Goal: Task Accomplishment & Management: Complete application form

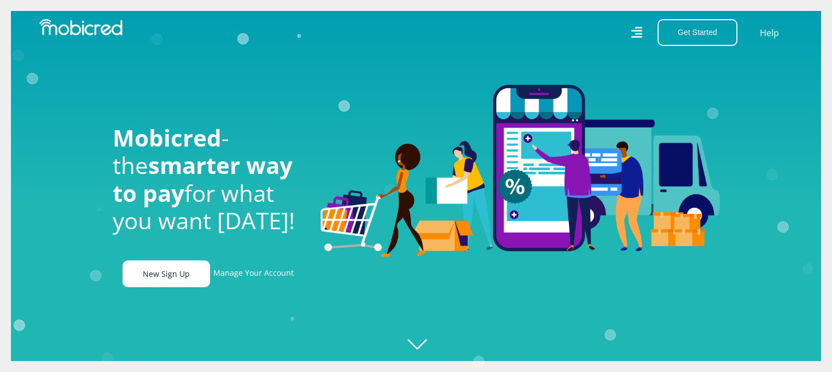
click at [186, 282] on link "New Sign Up" at bounding box center [167, 273] width 88 height 27
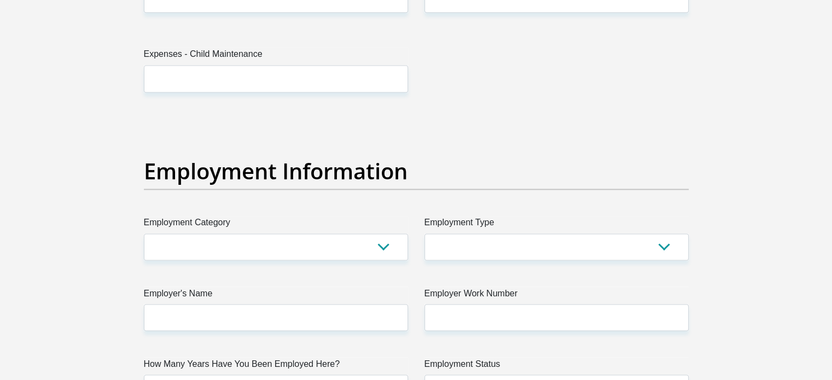
scroll to position [1900, 0]
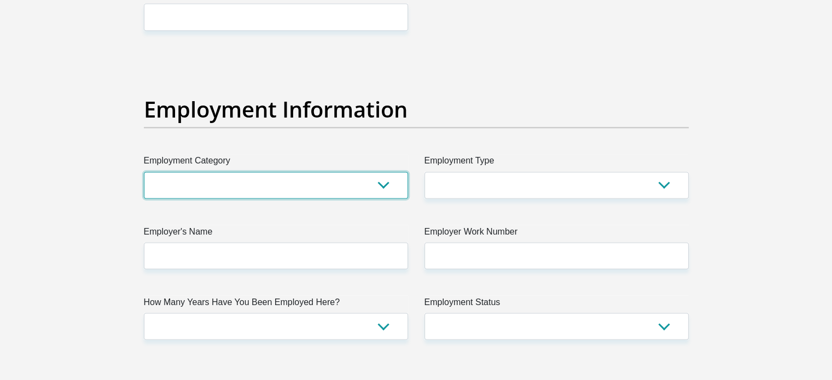
click at [387, 186] on select "AGRICULTURE ALCOHOL & TOBACCO CONSTRUCTION MATERIALS METALLURGY EQUIPMENT FOR R…" at bounding box center [276, 185] width 264 height 27
select select "17"
click at [144, 172] on select "AGRICULTURE ALCOHOL & TOBACCO CONSTRUCTION MATERIALS METALLURGY EQUIPMENT FOR R…" at bounding box center [276, 185] width 264 height 27
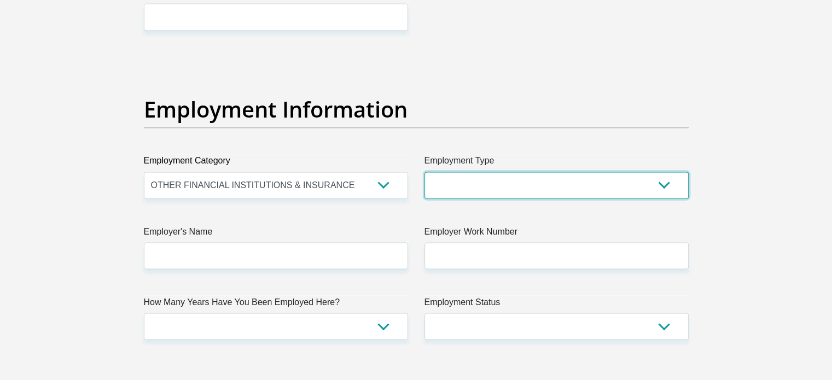
click at [544, 187] on select "College/Lecturer Craft Seller Creative Driver Executive Farmer Forces - Non Com…" at bounding box center [557, 185] width 264 height 27
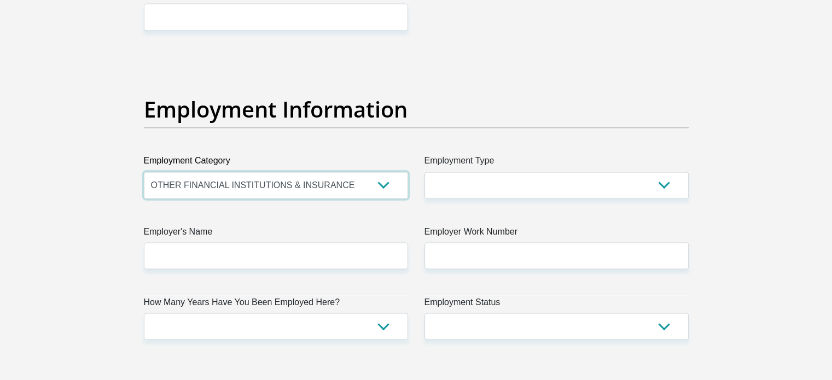
click at [212, 185] on select "AGRICULTURE ALCOHOL & TOBACCO CONSTRUCTION MATERIALS METALLURGY EQUIPMENT FOR R…" at bounding box center [276, 185] width 264 height 27
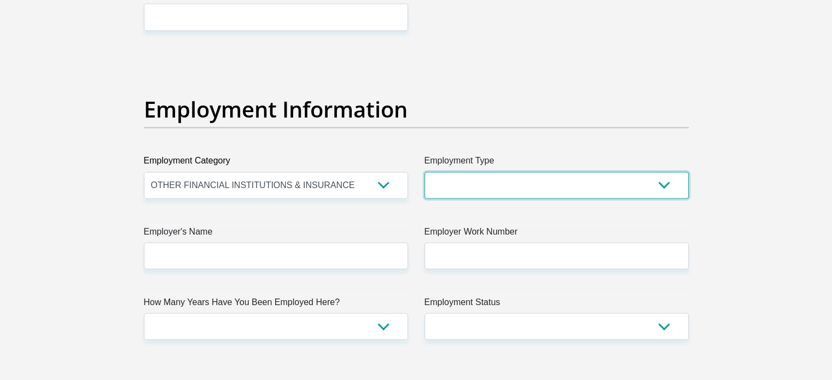
click at [600, 180] on select "College/Lecturer Craft Seller Creative Driver Executive Farmer Forces - Non Com…" at bounding box center [557, 185] width 264 height 27
select select "Unknown/Other"
click at [425, 172] on select "College/Lecturer Craft Seller Creative Driver Executive Farmer Forces - Non Com…" at bounding box center [557, 185] width 264 height 27
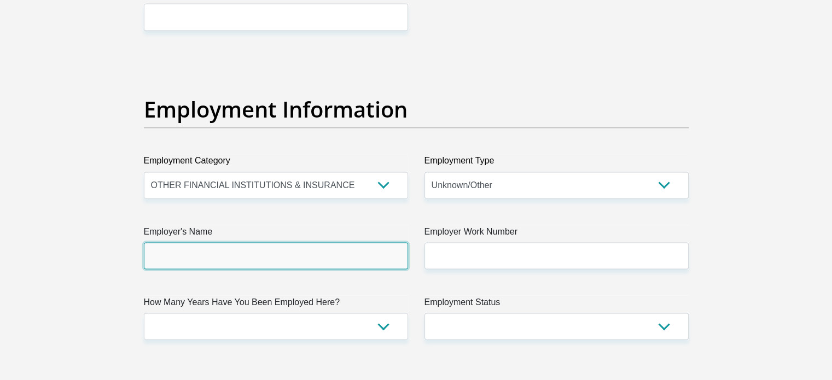
click at [311, 255] on input "Employer's Name" at bounding box center [276, 255] width 264 height 27
type input "Momentum"
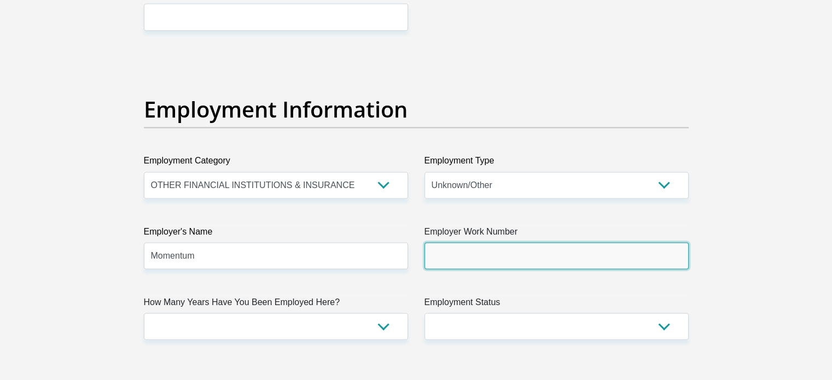
click at [477, 254] on input "Employer Work Number" at bounding box center [557, 255] width 264 height 27
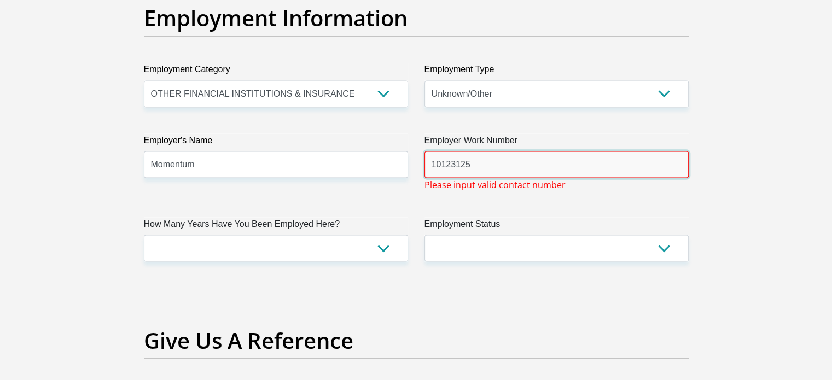
scroll to position [2010, 0]
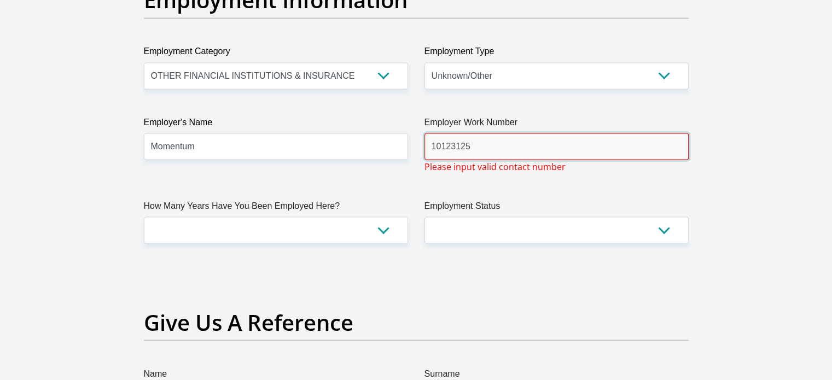
type input "10123125"
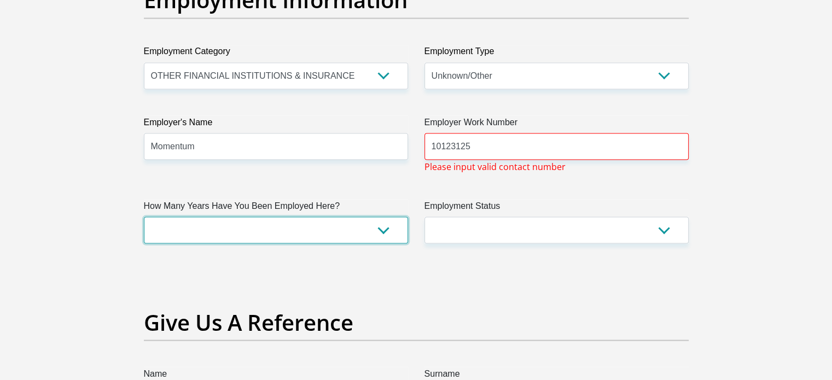
click at [316, 227] on select "less than 1 year 1-3 years 3-5 years 5+ years" at bounding box center [276, 230] width 264 height 27
select select "24"
click at [144, 217] on select "less than 1 year 1-3 years 3-5 years 5+ years" at bounding box center [276, 230] width 264 height 27
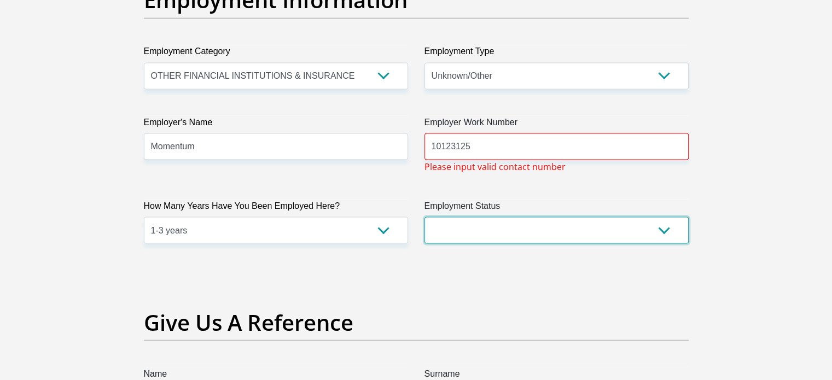
click at [482, 223] on select "Permanent/Full-time Part-time/Casual [DEMOGRAPHIC_DATA] Worker Self-Employed Ho…" at bounding box center [557, 230] width 264 height 27
click at [425, 217] on select "Permanent/Full-time Part-time/Casual [DEMOGRAPHIC_DATA] Worker Self-Employed Ho…" at bounding box center [557, 230] width 264 height 27
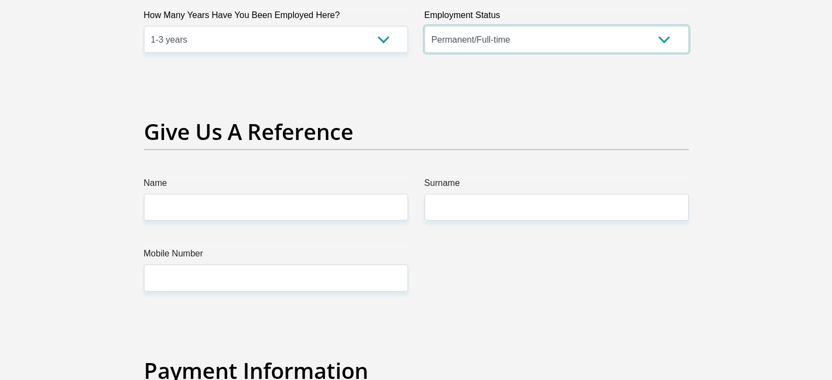
scroll to position [2229, 0]
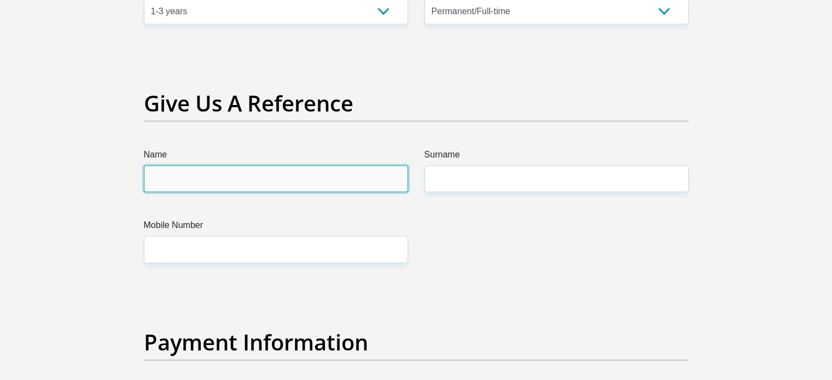
click at [239, 179] on input "Name" at bounding box center [276, 179] width 264 height 27
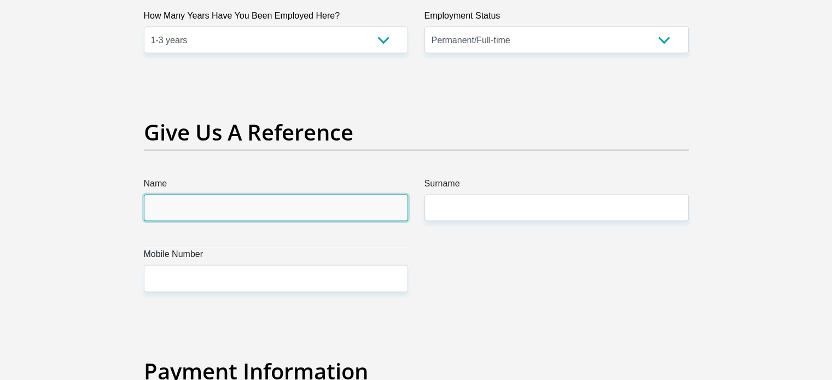
scroll to position [2174, 0]
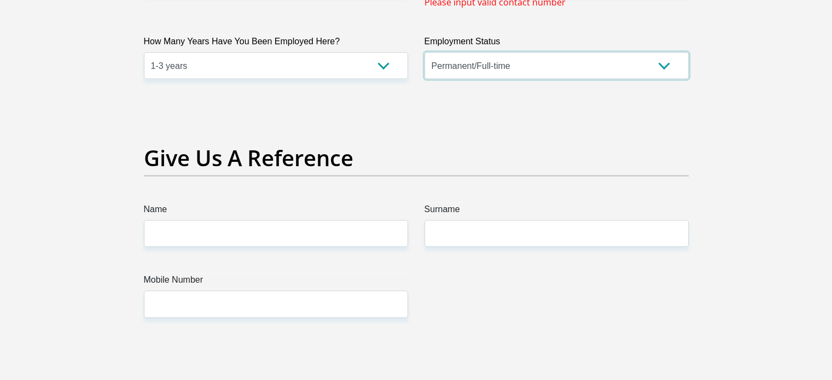
click at [490, 69] on select "Permanent/Full-time Part-time/Casual [DEMOGRAPHIC_DATA] Worker Self-Employed Ho…" at bounding box center [557, 66] width 264 height 27
select select "3"
click at [425, 53] on select "Permanent/Full-time Part-time/Casual [DEMOGRAPHIC_DATA] Worker Self-Employed Ho…" at bounding box center [557, 66] width 264 height 27
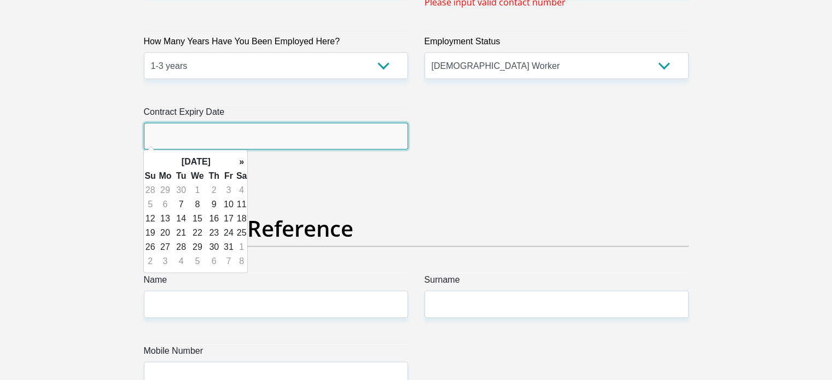
click at [244, 137] on input "text" at bounding box center [276, 136] width 264 height 27
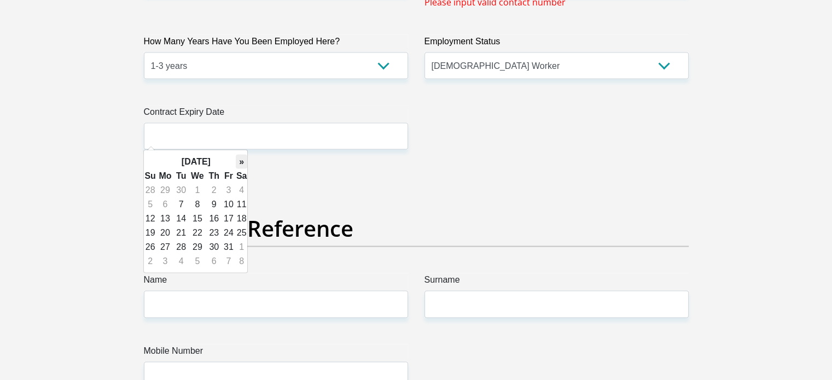
click at [242, 161] on th "»" at bounding box center [242, 162] width 12 height 14
click at [236, 160] on th "»" at bounding box center [242, 162] width 12 height 14
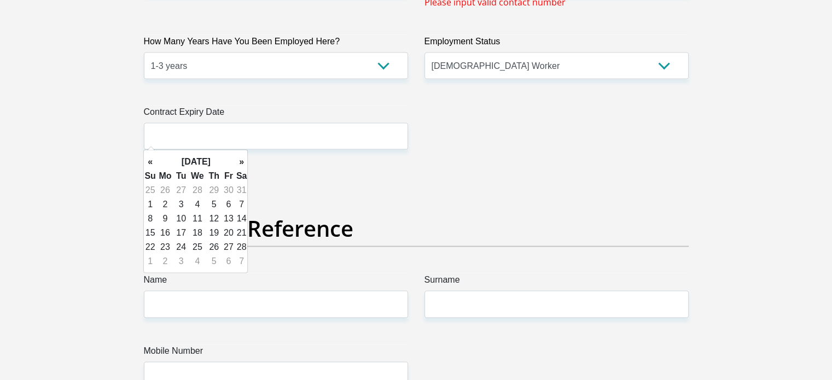
click at [236, 160] on th "»" at bounding box center [242, 162] width 12 height 14
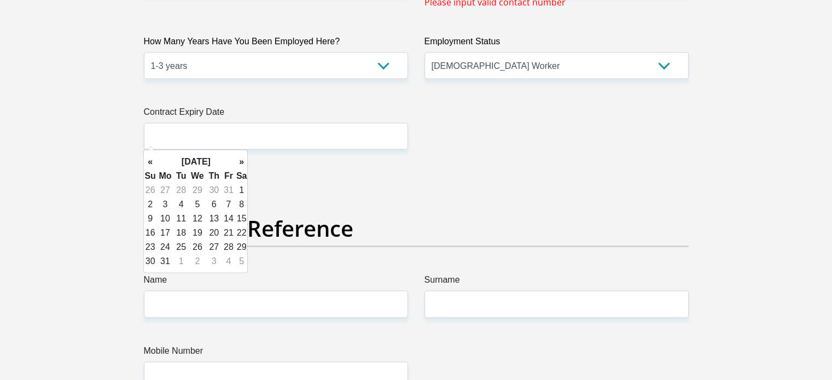
click at [236, 160] on th "»" at bounding box center [242, 162] width 12 height 14
click at [153, 160] on th "«" at bounding box center [150, 162] width 12 height 14
click at [195, 249] on td "30" at bounding box center [197, 247] width 18 height 14
type input "[DATE]"
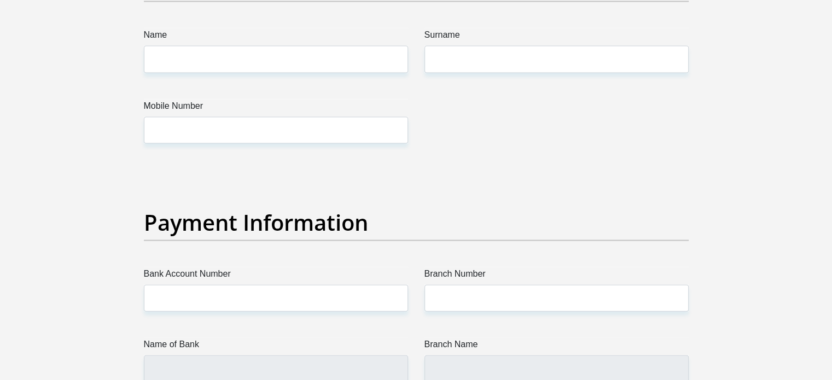
scroll to position [2393, 0]
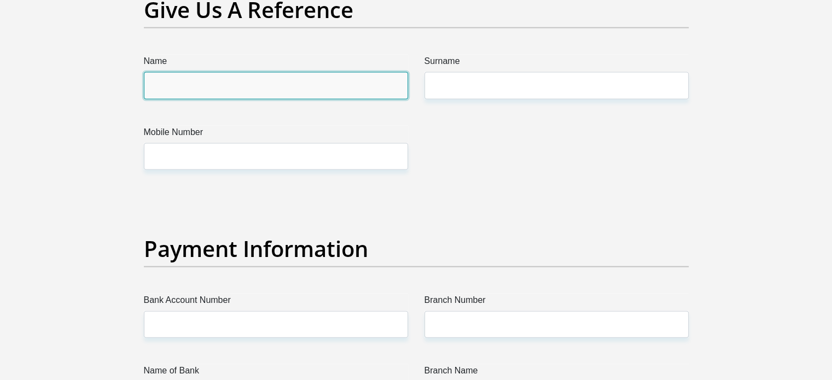
click at [257, 76] on input "Name" at bounding box center [276, 85] width 264 height 27
type input "Dunstan"
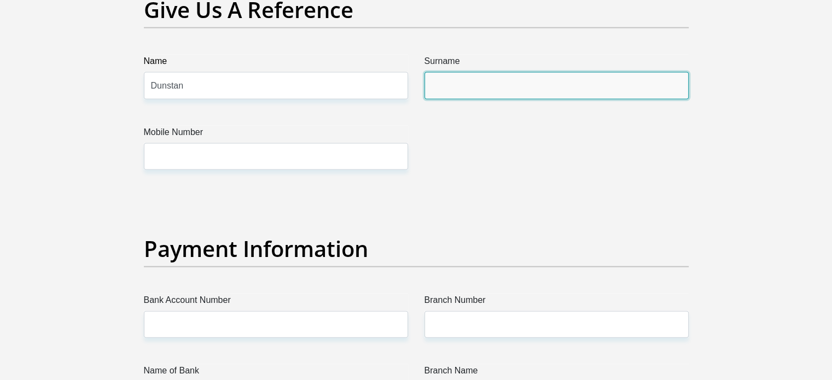
click at [458, 75] on input "Surname" at bounding box center [557, 85] width 264 height 27
type input "Ledwala"
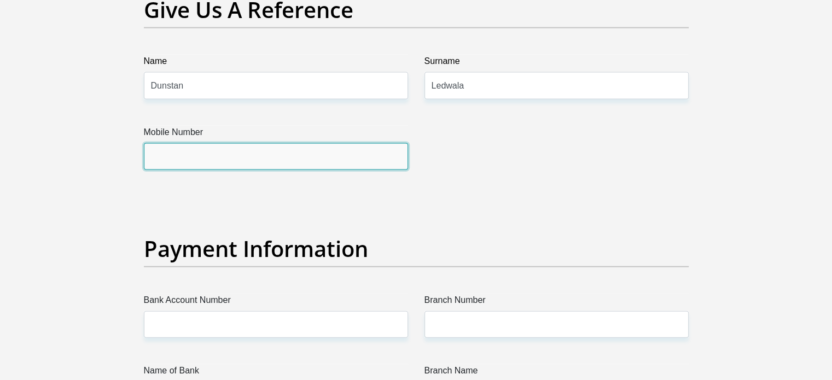
click at [303, 146] on input "Mobile Number" at bounding box center [276, 156] width 264 height 27
type input "0814659069"
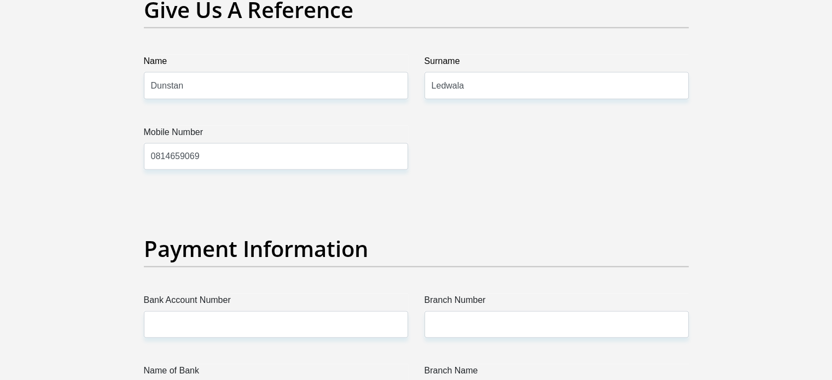
type input "[EMAIL_ADDRESS][DOMAIN_NAME]"
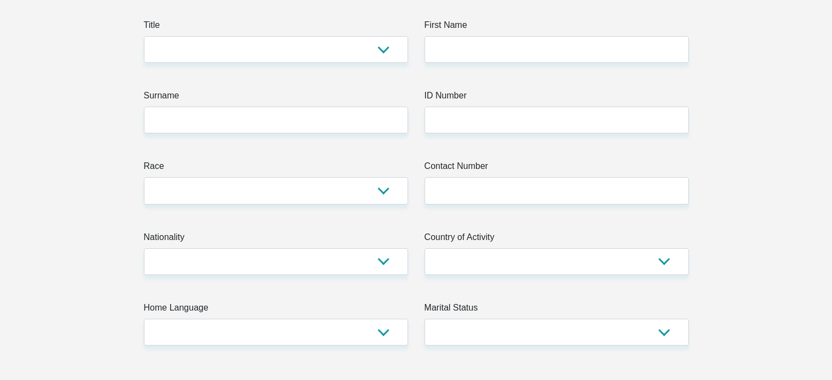
scroll to position [0, 0]
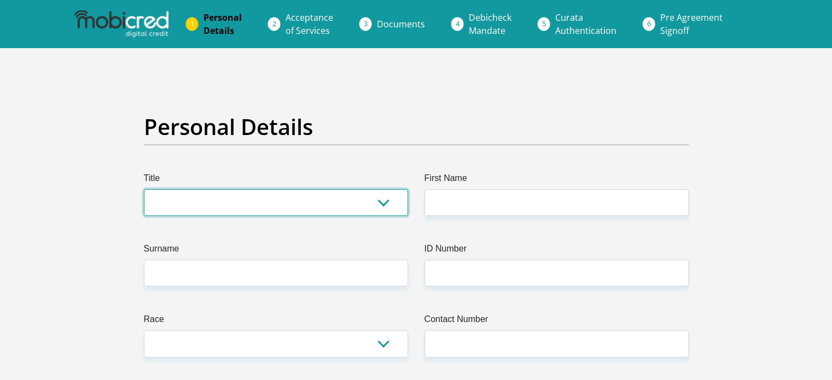
click at [308, 195] on select "Mr Ms Mrs Dr [PERSON_NAME]" at bounding box center [276, 202] width 264 height 27
click at [272, 211] on select "Mr Ms Mrs Dr [PERSON_NAME]" at bounding box center [276, 202] width 264 height 27
click at [212, 202] on select "Mr Ms Mrs Dr [PERSON_NAME]" at bounding box center [276, 202] width 264 height 27
select select "Mr"
click at [144, 189] on select "Mr Ms Mrs Dr [PERSON_NAME]" at bounding box center [276, 202] width 264 height 27
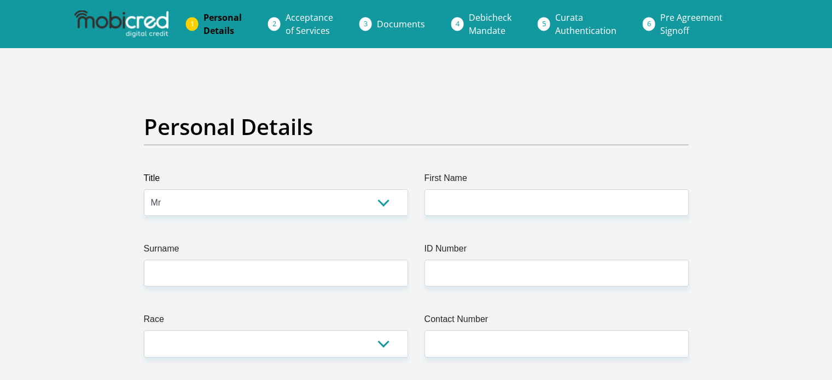
click at [534, 186] on label "First Name" at bounding box center [557, 181] width 264 height 18
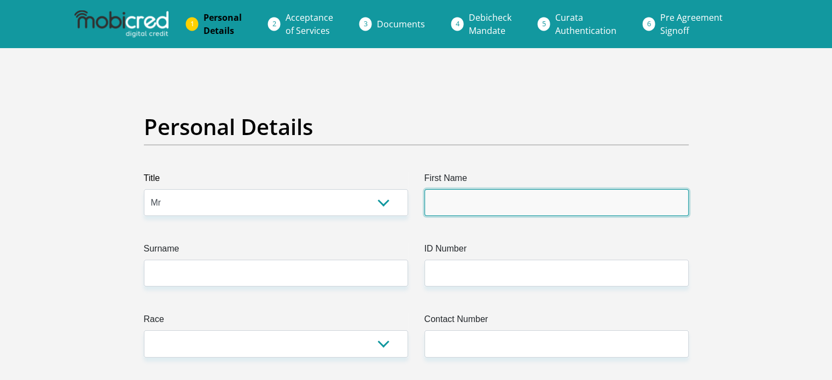
click at [534, 189] on input "First Name" at bounding box center [557, 202] width 264 height 27
type input "Ayanda"
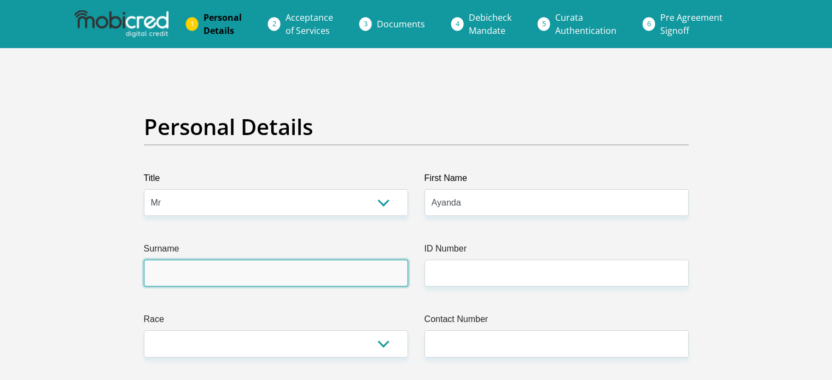
type input "Khumalo"
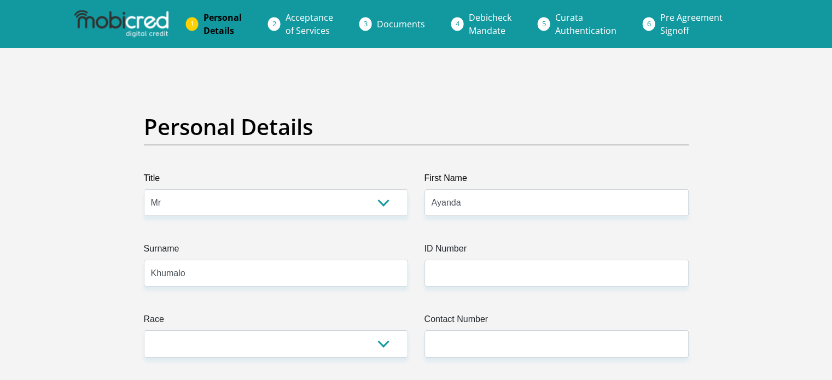
type input "0814659069"
select select "ZAF"
type input "Kwikkie Cres Zwartkop"
type input "Centurion"
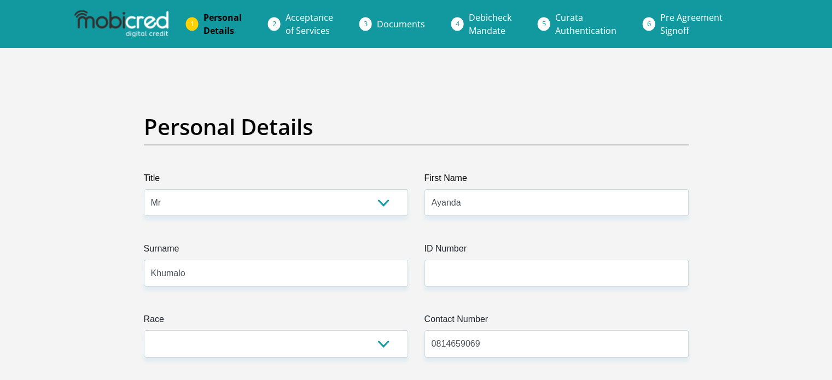
type input "[GEOGRAPHIC_DATA]"
type input "0051"
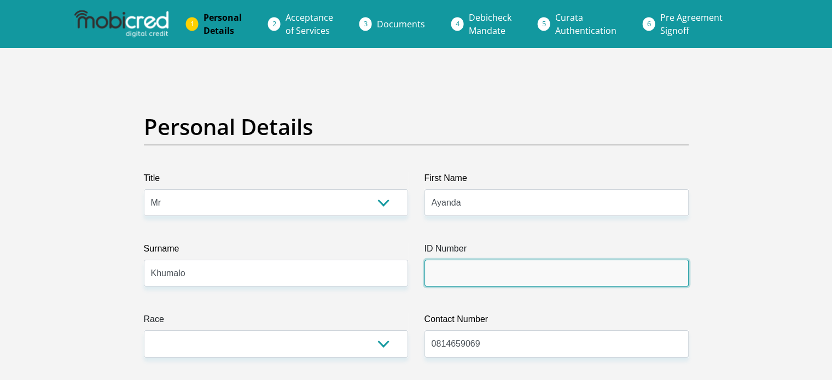
click at [507, 271] on input "ID Number" at bounding box center [557, 273] width 264 height 27
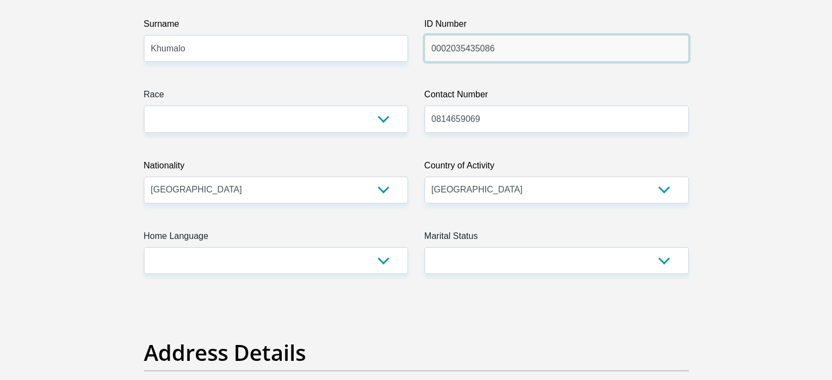
scroll to position [227, 0]
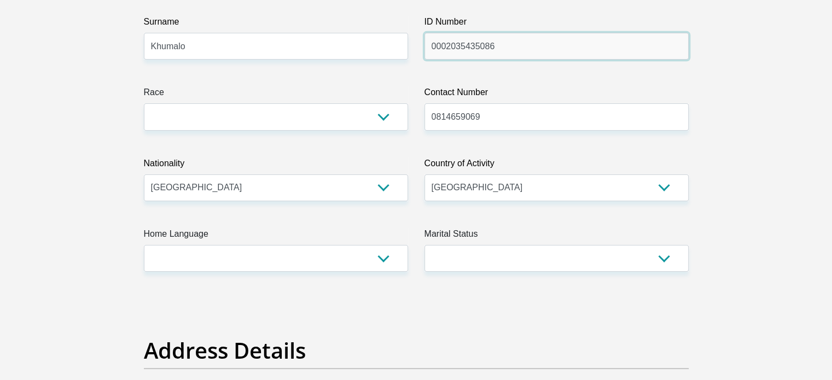
type input "0002035435086"
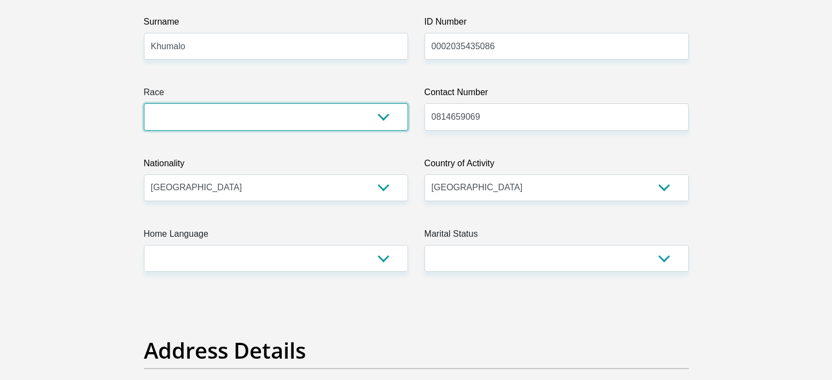
click at [393, 108] on select "Black Coloured Indian White Other" at bounding box center [276, 116] width 264 height 27
select select "1"
click at [144, 103] on select "Black Coloured Indian White Other" at bounding box center [276, 116] width 264 height 27
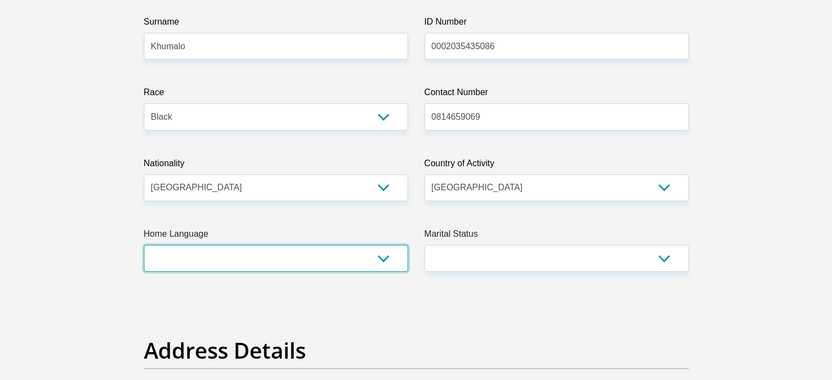
click at [329, 262] on select "Afrikaans English Sepedi South Ndebele Southern Sotho Swati Tsonga Tswana Venda…" at bounding box center [276, 258] width 264 height 27
select select "[DATE]"
click at [144, 245] on select "Afrikaans English Sepedi South Ndebele Southern Sotho Swati Tsonga Tswana Venda…" at bounding box center [276, 258] width 264 height 27
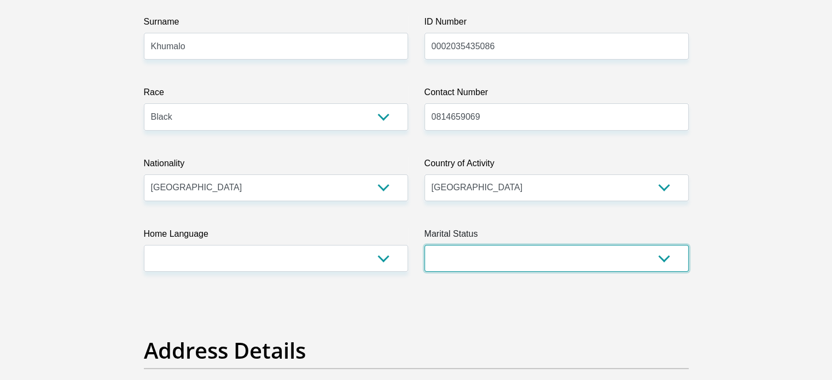
click at [432, 256] on select "Married ANC Single Divorced Widowed Married COP or Customary Law" at bounding box center [557, 258] width 264 height 27
select select "2"
click at [425, 245] on select "Married ANC Single Divorced Widowed Married COP or Customary Law" at bounding box center [557, 258] width 264 height 27
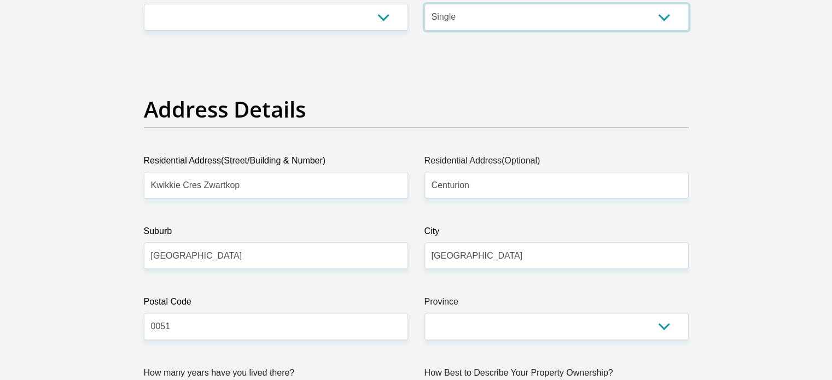
scroll to position [532, 0]
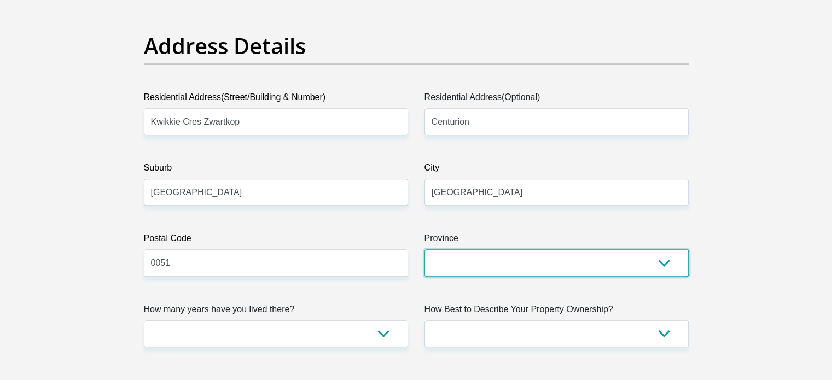
click at [467, 259] on select "Eastern Cape Free State [GEOGRAPHIC_DATA] [GEOGRAPHIC_DATA][DATE] [GEOGRAPHIC_D…" at bounding box center [557, 263] width 264 height 27
select select "Gauteng"
click at [425, 250] on select "Eastern Cape Free State [GEOGRAPHIC_DATA] [GEOGRAPHIC_DATA][DATE] [GEOGRAPHIC_D…" at bounding box center [557, 263] width 264 height 27
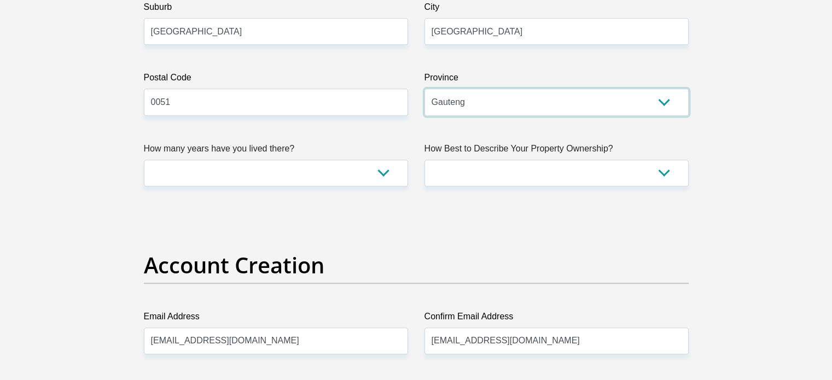
scroll to position [698, 0]
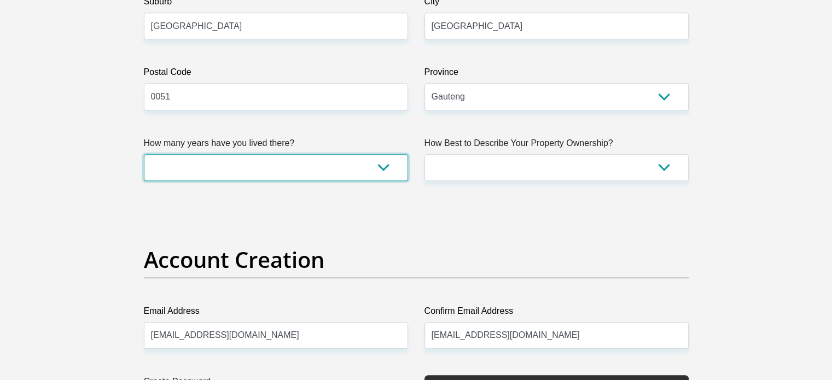
click at [346, 165] on select "less than 1 year 1-3 years 3-5 years 5+ years" at bounding box center [276, 167] width 264 height 27
select select "2"
click at [144, 154] on select "less than 1 year 1-3 years 3-5 years 5+ years" at bounding box center [276, 167] width 264 height 27
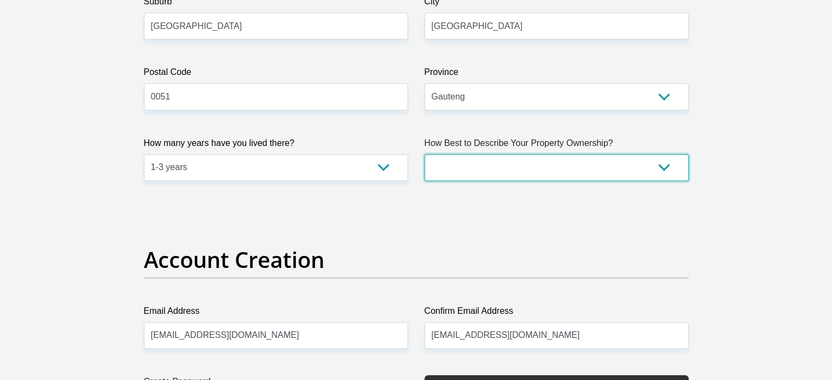
click at [524, 160] on select "Owned Rented Family Owned Company Dwelling" at bounding box center [557, 167] width 264 height 27
select select "Rented"
click at [425, 154] on select "Owned Rented Family Owned Company Dwelling" at bounding box center [557, 167] width 264 height 27
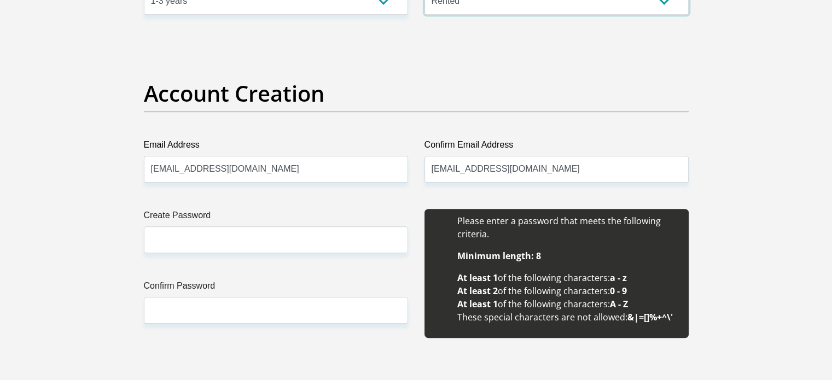
scroll to position [913, 0]
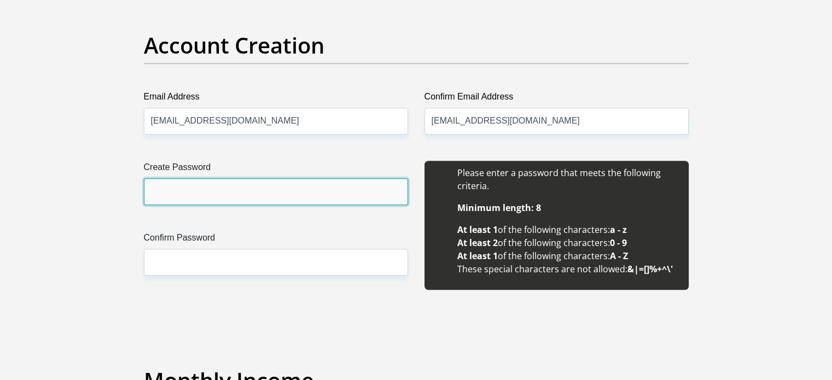
click at [300, 187] on input "Create Password" at bounding box center [276, 191] width 264 height 27
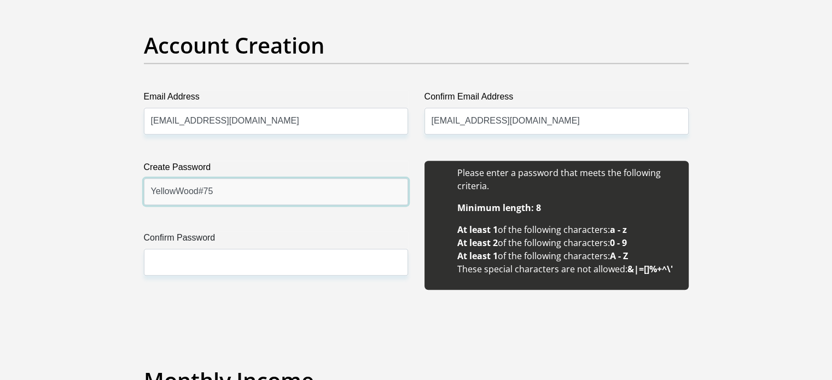
type input "YellowWood#75"
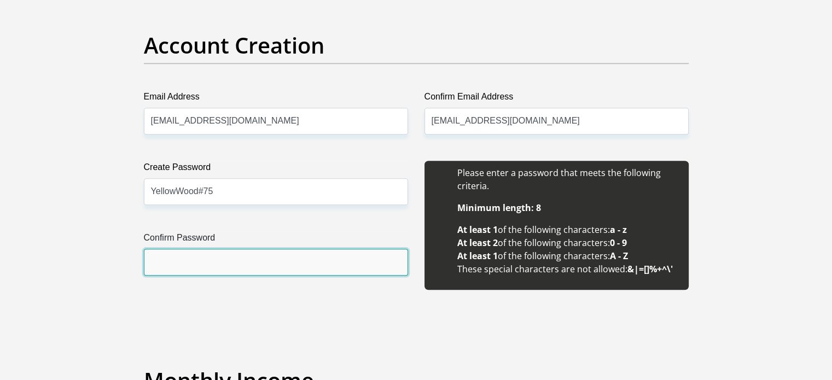
click at [257, 260] on input "Confirm Password" at bounding box center [276, 262] width 264 height 27
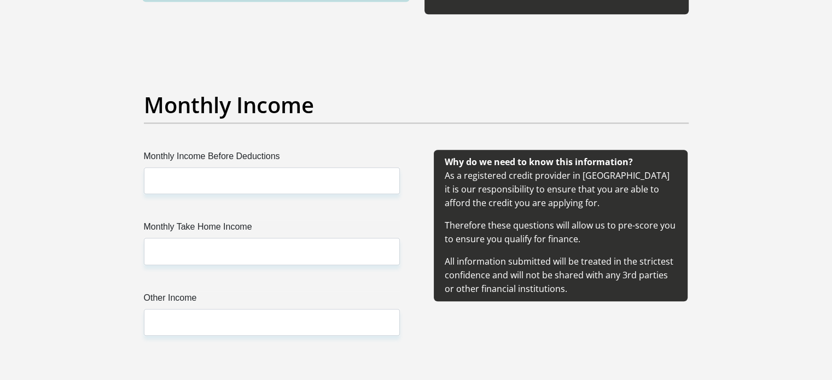
scroll to position [1190, 0]
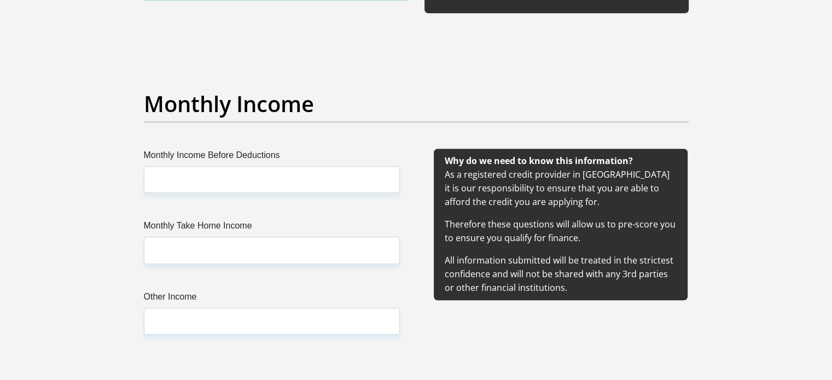
type input "YellowWood#75"
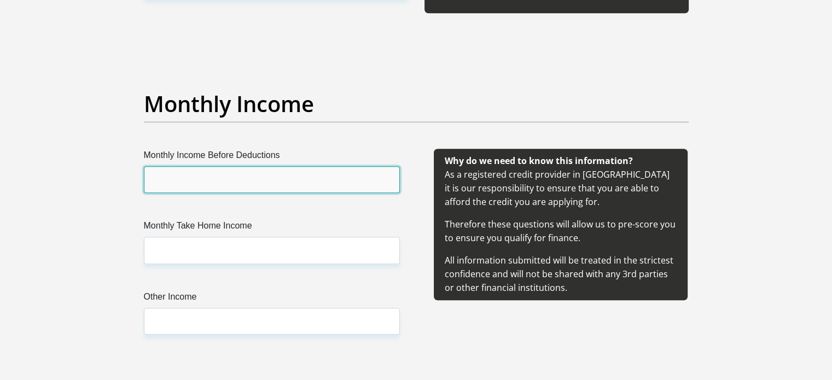
click at [212, 177] on input "Monthly Income Before Deductions" at bounding box center [272, 179] width 256 height 27
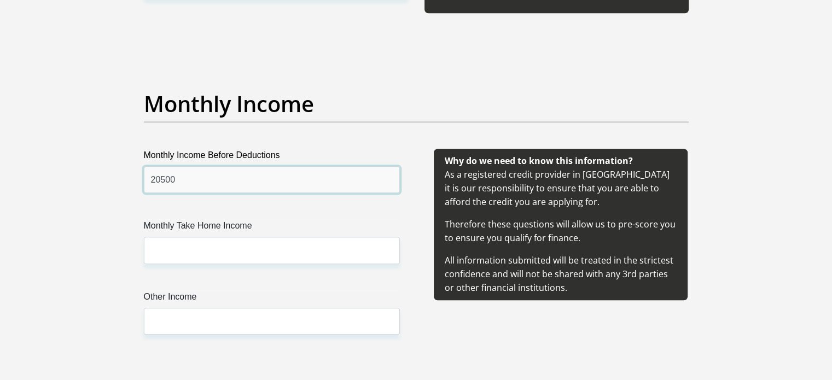
type input "20500"
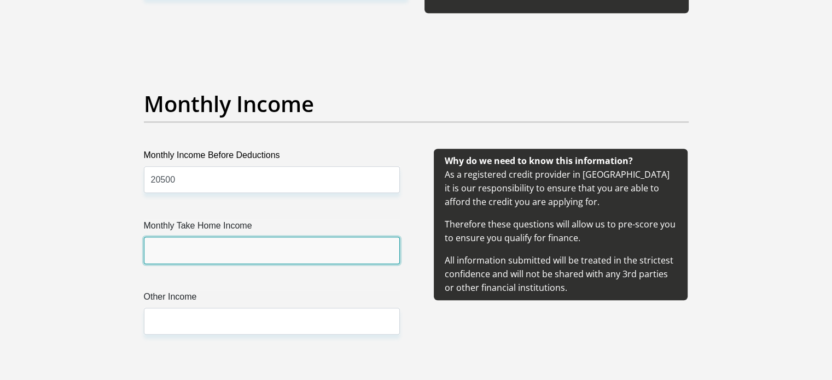
click at [166, 244] on input "Monthly Take Home Income" at bounding box center [272, 250] width 256 height 27
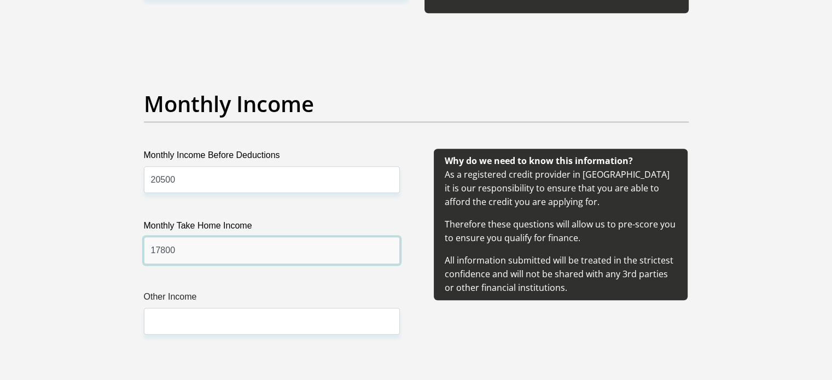
type input "17800"
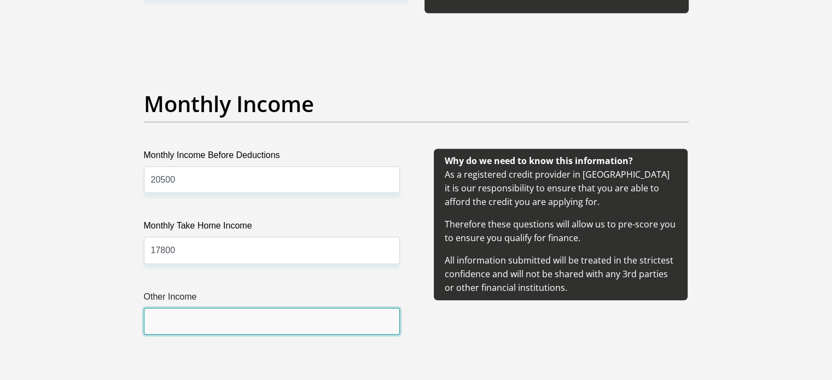
click at [183, 328] on input "Other Income" at bounding box center [272, 321] width 256 height 27
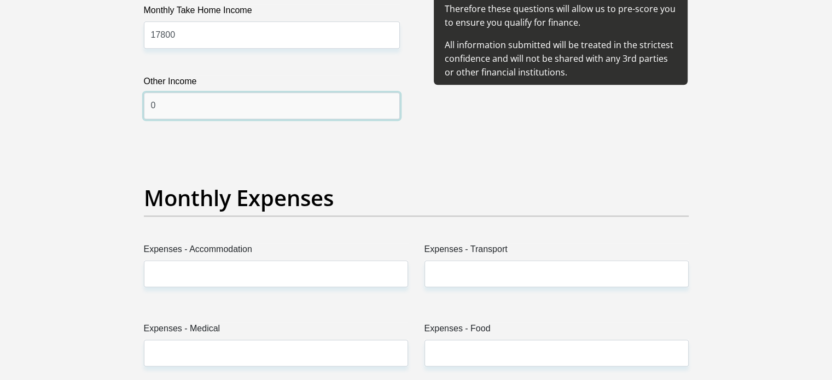
scroll to position [1435, 0]
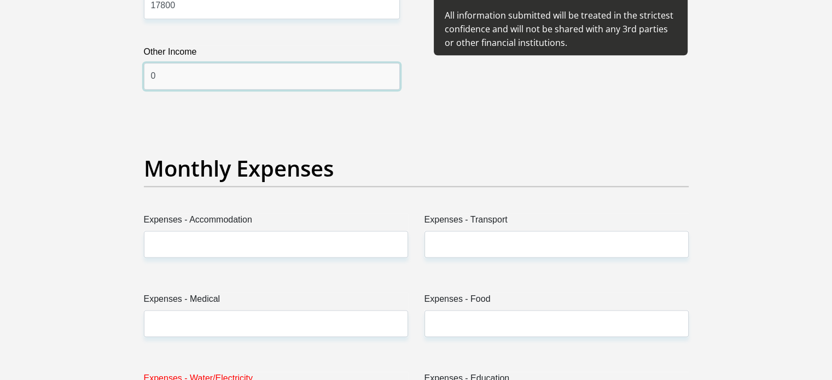
type input "0"
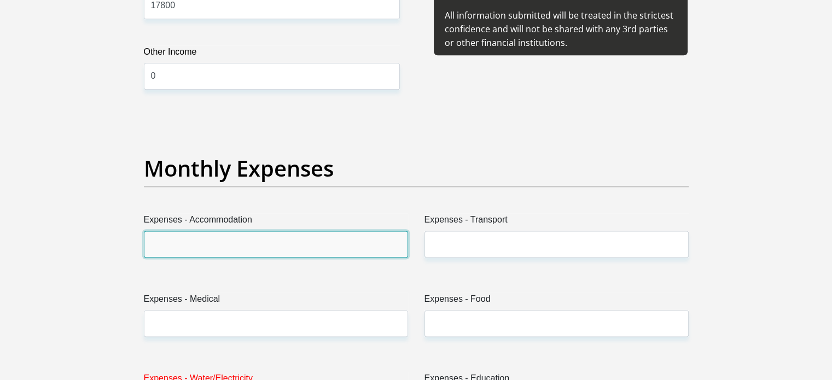
click at [242, 246] on input "Expenses - Accommodation" at bounding box center [276, 244] width 264 height 27
type input "3000"
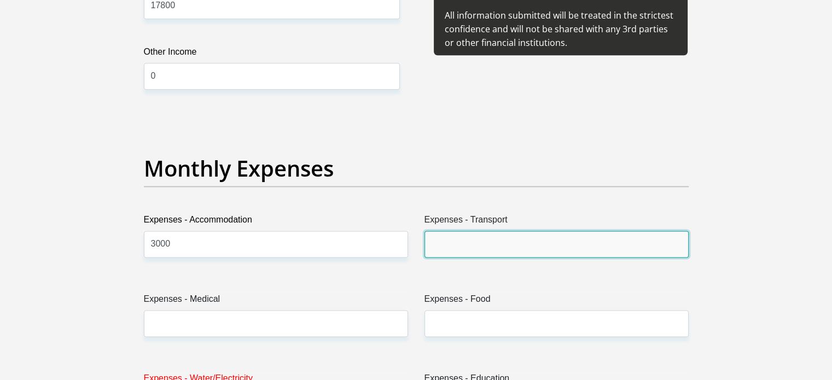
click at [519, 236] on input "Expenses - Transport" at bounding box center [557, 244] width 264 height 27
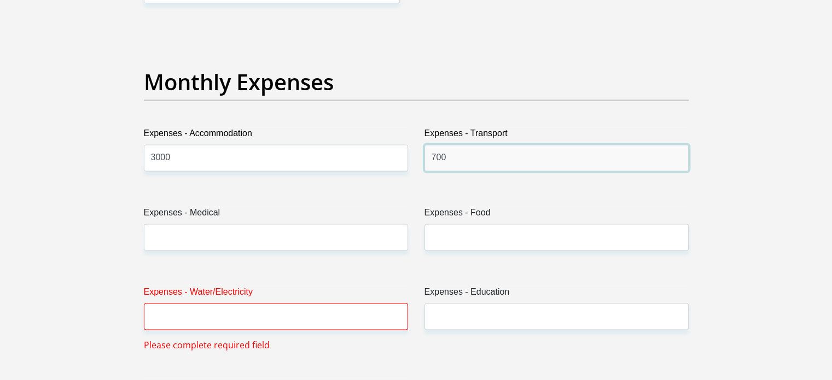
scroll to position [1521, 0]
type input "700"
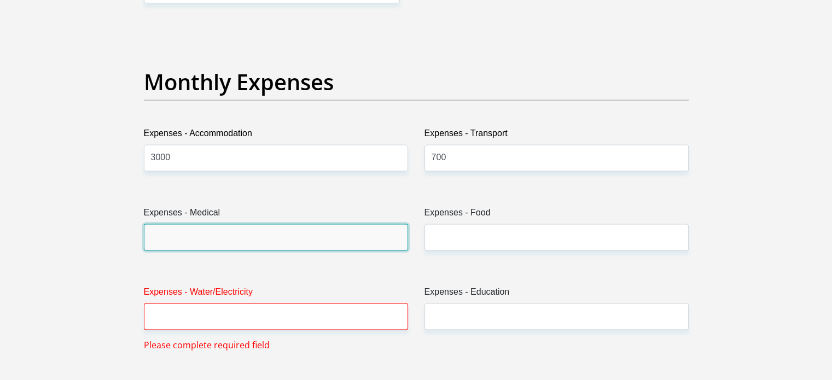
click at [269, 247] on input "Expenses - Medical" at bounding box center [276, 237] width 264 height 27
type input "0"
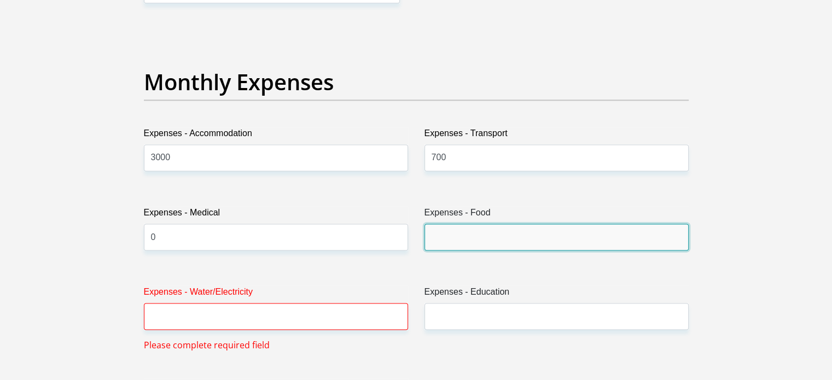
click at [532, 236] on input "Expenses - Food" at bounding box center [557, 237] width 264 height 27
type input "500"
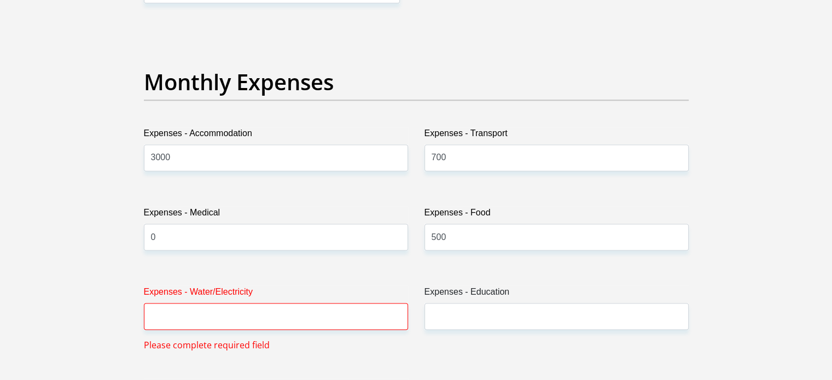
click at [249, 300] on label "Expenses - Water/Electricity" at bounding box center [276, 295] width 264 height 18
click at [249, 303] on input "Expenses - Water/Electricity" at bounding box center [276, 316] width 264 height 27
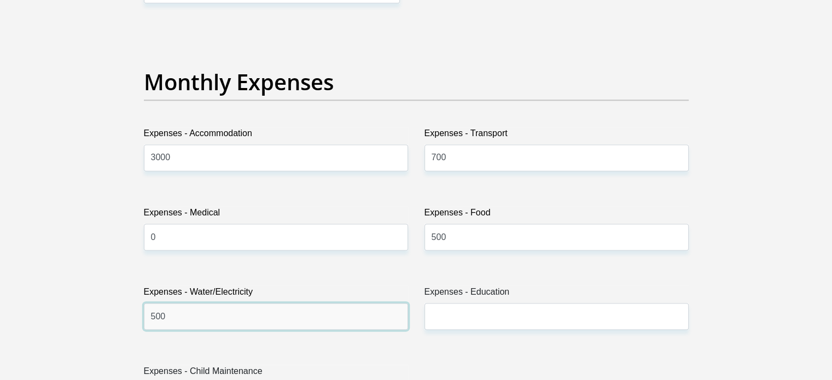
type input "500"
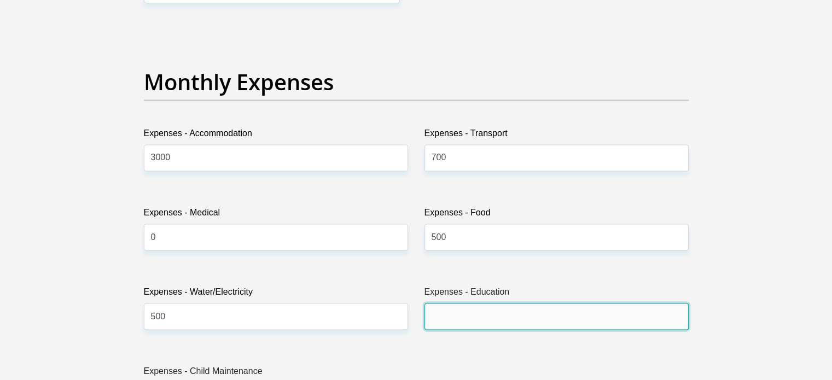
click at [473, 315] on input "Expenses - Education" at bounding box center [557, 316] width 264 height 27
type input "0"
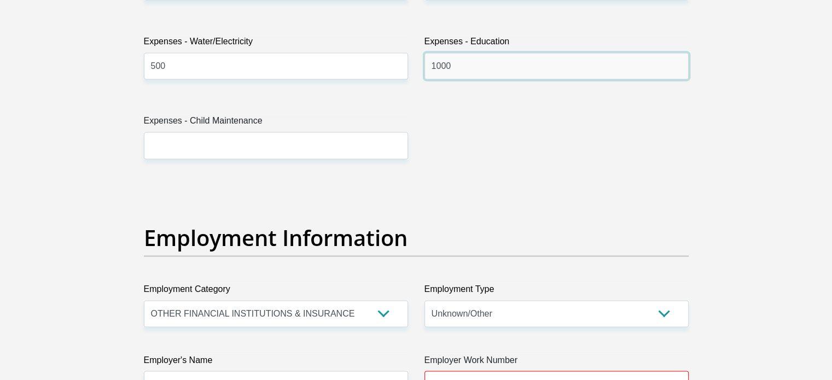
scroll to position [1772, 0]
type input "1000"
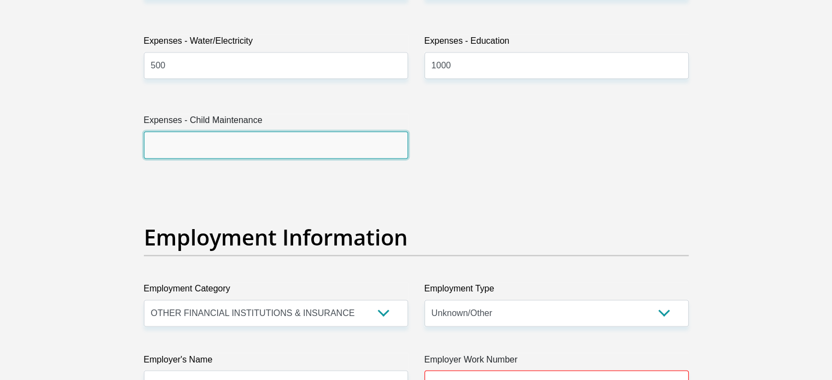
click at [246, 141] on input "Expenses - Child Maintenance" at bounding box center [276, 144] width 264 height 27
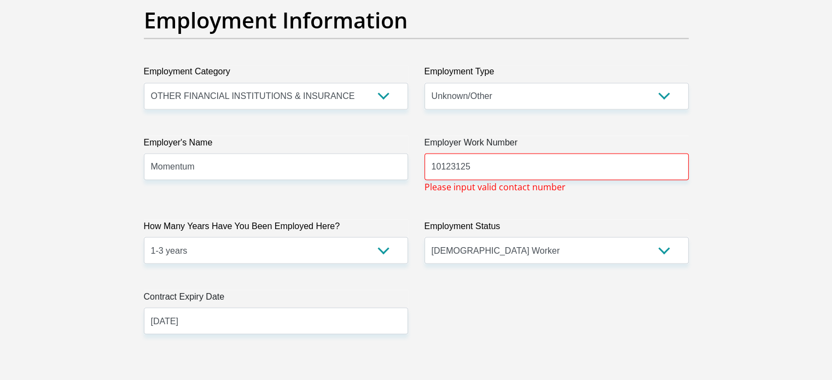
scroll to position [2008, 0]
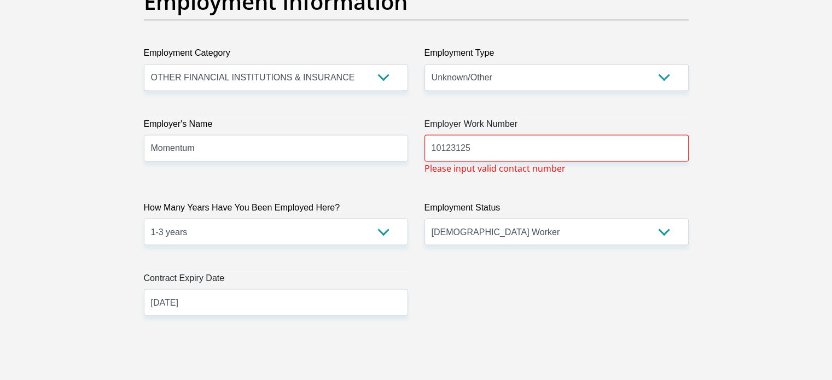
type input "0"
click at [541, 154] on input "10123125" at bounding box center [557, 148] width 264 height 27
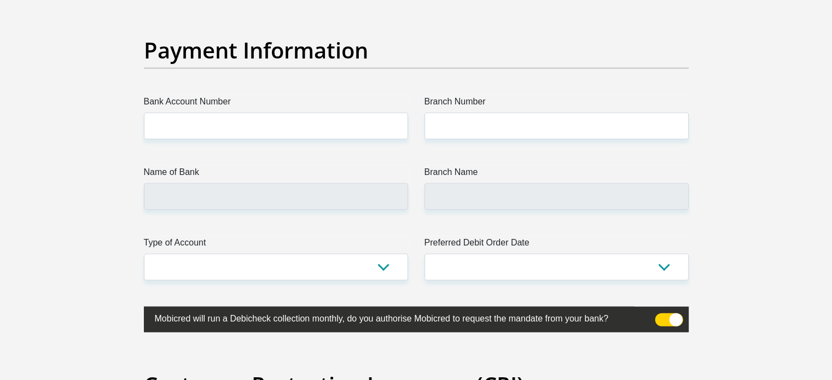
scroll to position [2591, 0]
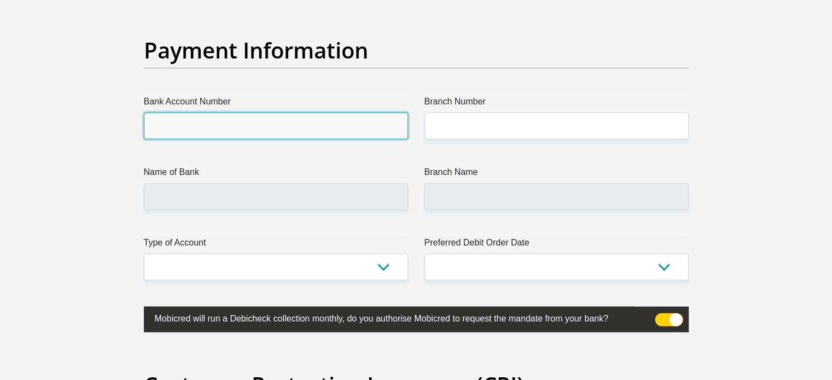
click at [221, 126] on input "Bank Account Number" at bounding box center [276, 126] width 264 height 27
type input "10105530598"
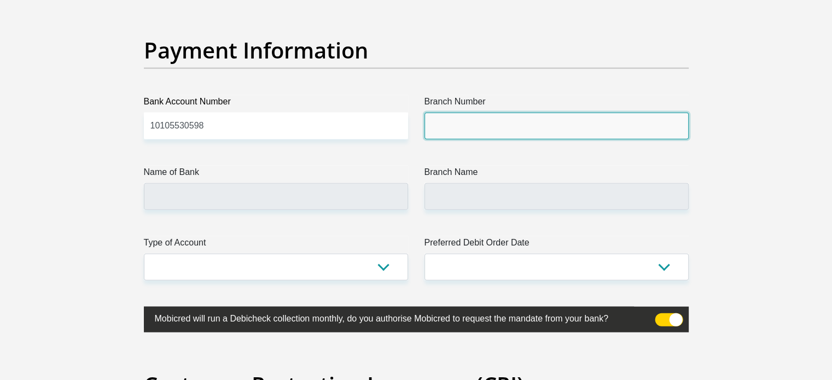
click at [497, 113] on input "Branch Number" at bounding box center [557, 126] width 264 height 27
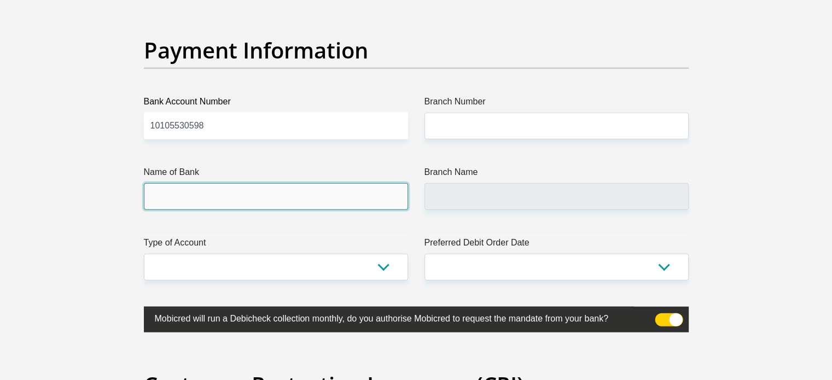
click at [340, 195] on input "Name of Bank" at bounding box center [276, 196] width 264 height 27
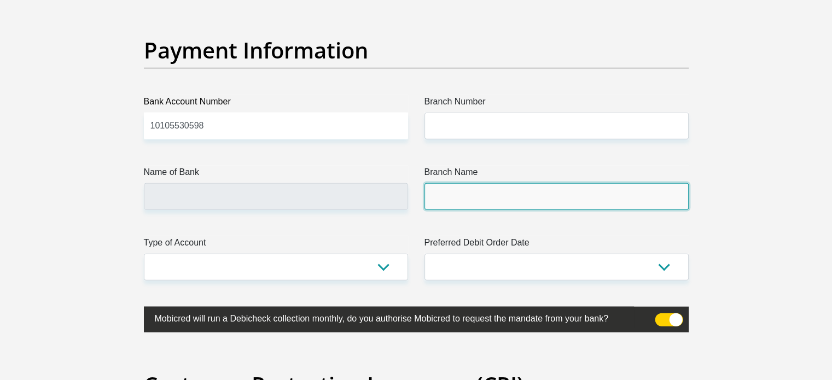
click at [512, 200] on input "Branch Name" at bounding box center [557, 196] width 264 height 27
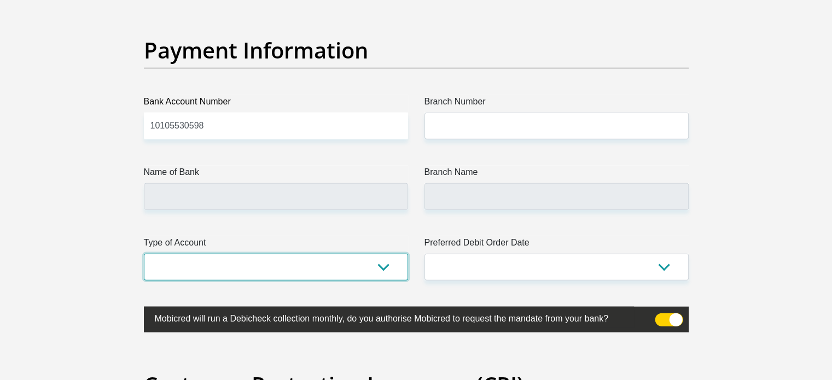
click at [341, 274] on select "Cheque Savings" at bounding box center [276, 267] width 264 height 27
select select "CUR"
click at [144, 254] on select "Cheque Savings" at bounding box center [276, 267] width 264 height 27
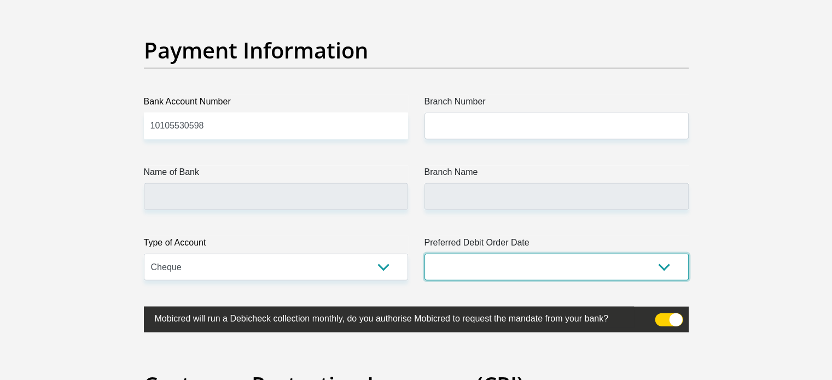
click at [527, 274] on select "1st 2nd 3rd 4th 5th 7th 18th 19th 20th 21st 22nd 23rd 24th 25th 26th 27th 28th …" at bounding box center [557, 267] width 264 height 27
select select "1"
click at [425, 254] on select "1st 2nd 3rd 4th 5th 7th 18th 19th 20th 21st 22nd 23rd 24th 25th 26th 27th 28th …" at bounding box center [557, 267] width 264 height 27
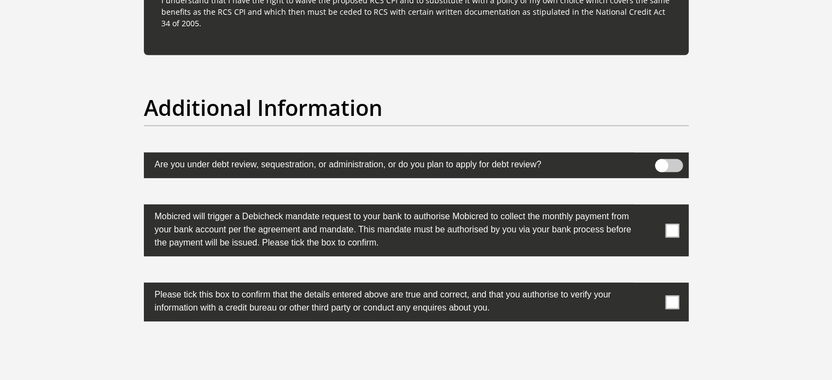
scroll to position [3463, 0]
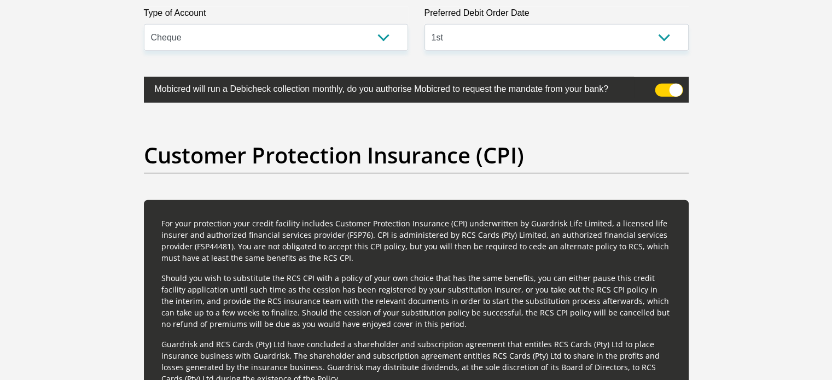
scroll to position [2588, 0]
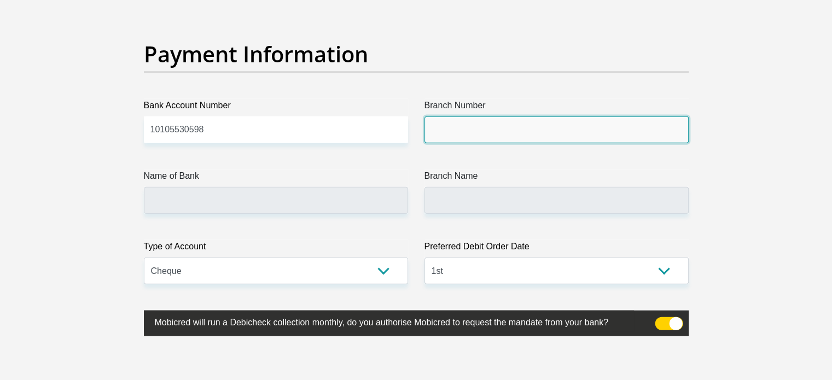
click at [520, 119] on input "Branch Number" at bounding box center [557, 130] width 264 height 27
paste input "051001"
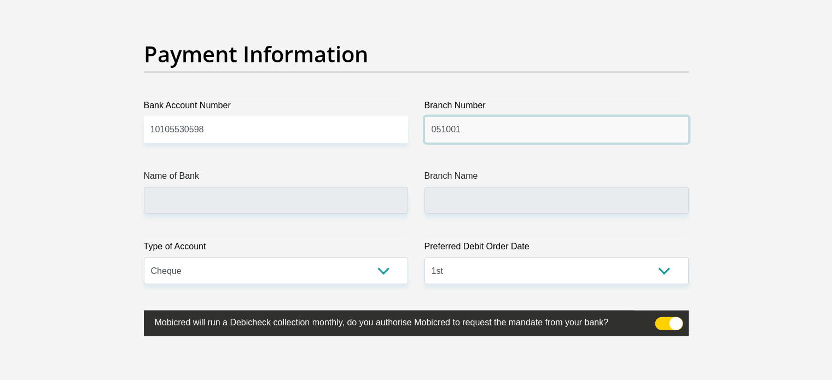
type input "051001"
type input "STANDARD BANK"
type input "STANDARD BANK [GEOGRAPHIC_DATA]"
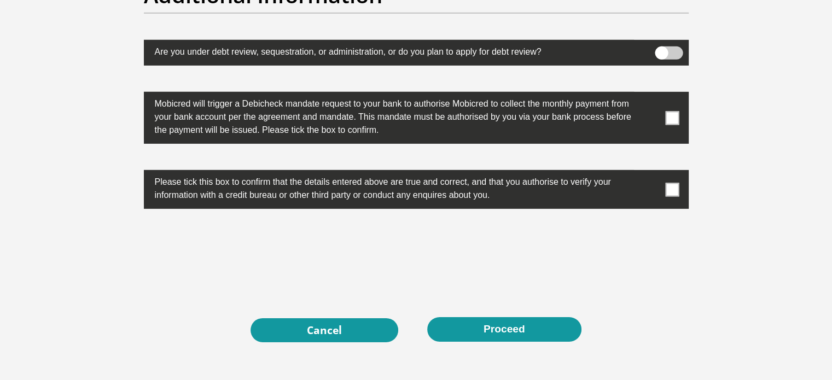
scroll to position [3542, 0]
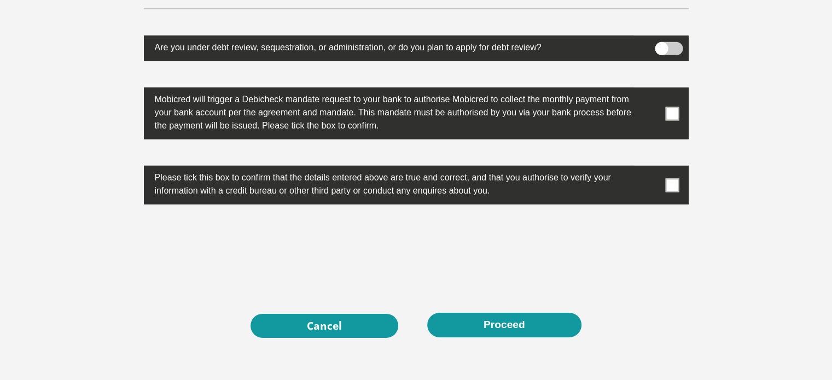
click at [675, 114] on span at bounding box center [672, 114] width 14 height 14
click at [651, 90] on input "checkbox" at bounding box center [651, 90] width 0 height 0
click at [671, 189] on span at bounding box center [672, 185] width 14 height 14
click at [651, 169] on input "checkbox" at bounding box center [651, 169] width 0 height 0
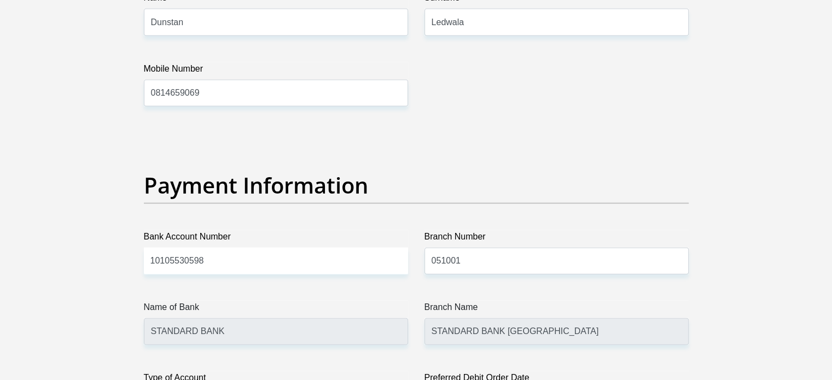
scroll to position [2414, 0]
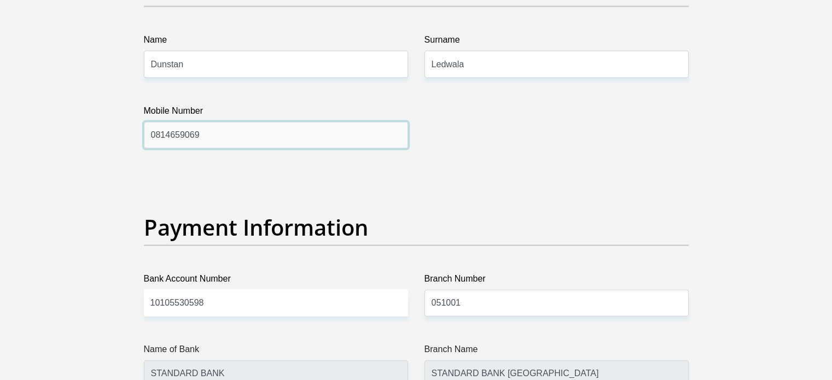
drag, startPoint x: 234, startPoint y: 140, endPoint x: 136, endPoint y: 139, distance: 98.5
click at [136, 139] on div "Mobile Number [PHONE_NUMBER]" at bounding box center [276, 127] width 281 height 44
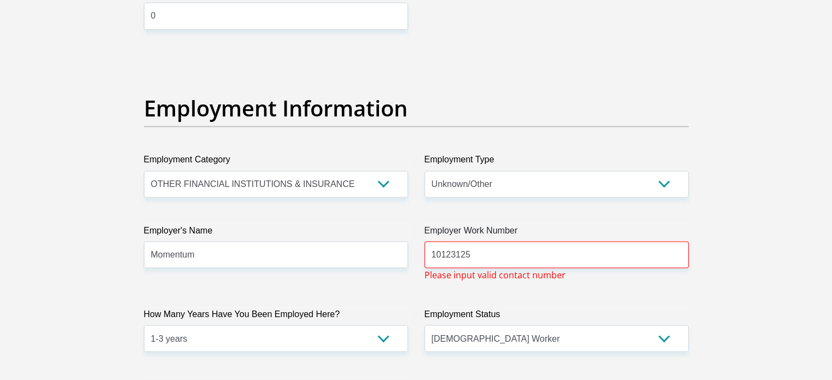
scroll to position [1940, 0]
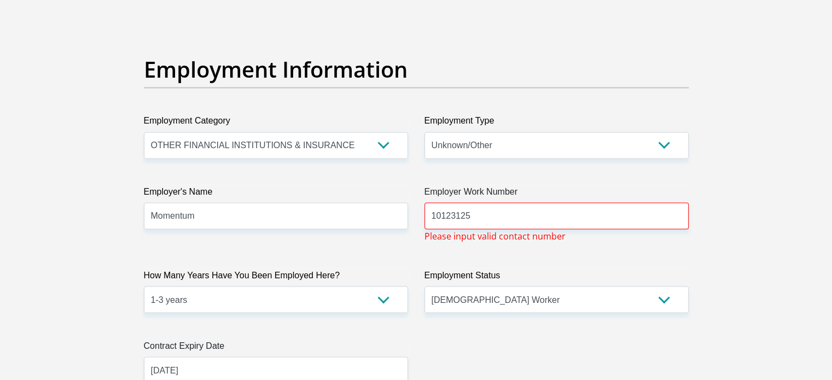
type input "[PHONE_NUMBER]"
click at [537, 212] on input "10123125" at bounding box center [557, 215] width 264 height 27
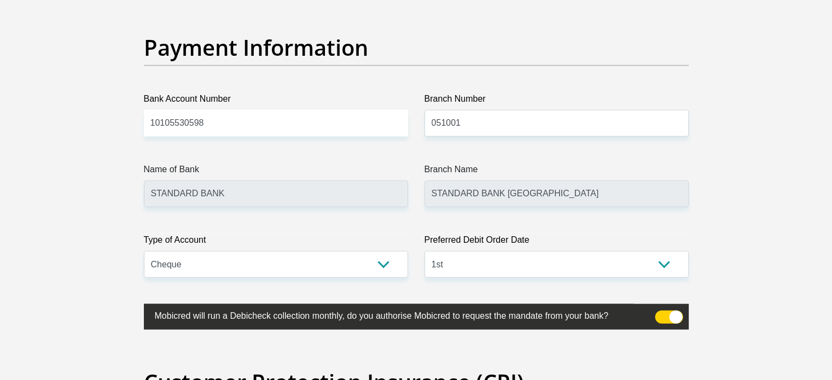
scroll to position [3627, 0]
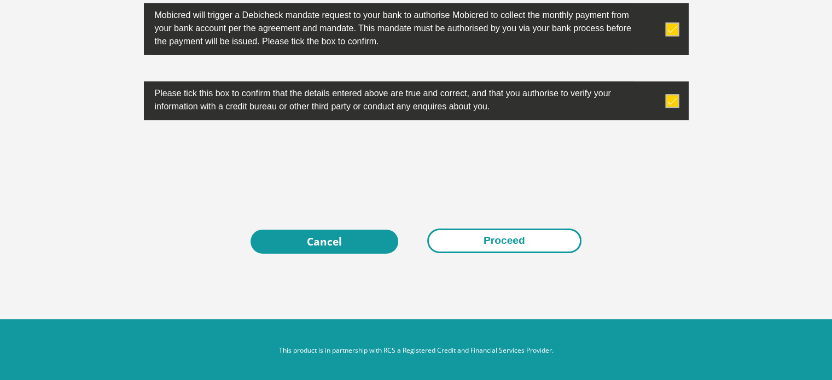
click at [478, 231] on button "Proceed" at bounding box center [504, 241] width 154 height 25
click at [494, 237] on button "Proceed" at bounding box center [504, 241] width 154 height 25
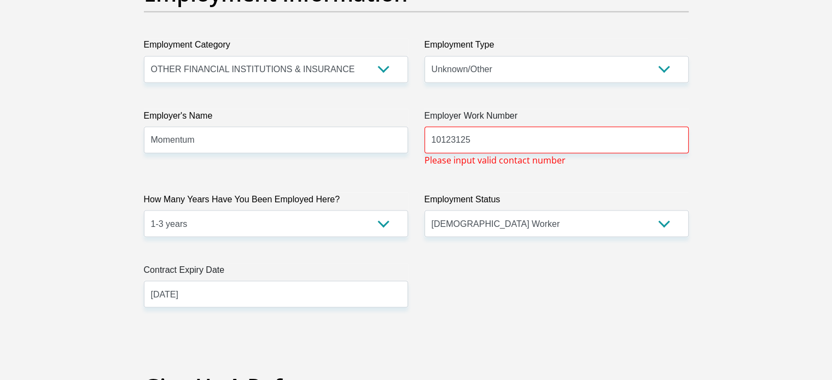
scroll to position [2021, 0]
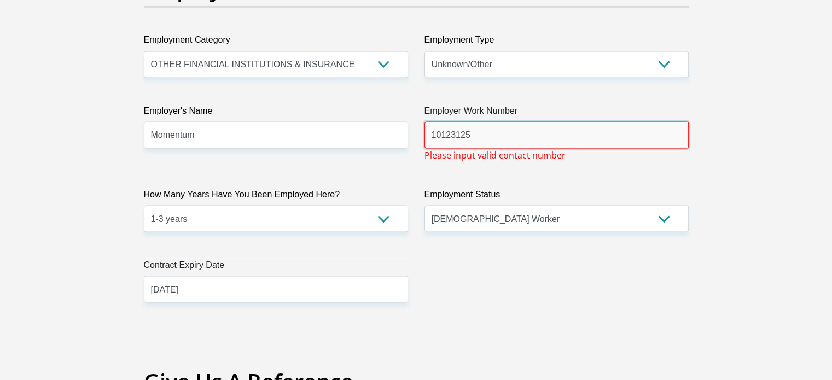
drag, startPoint x: 503, startPoint y: 142, endPoint x: 396, endPoint y: 147, distance: 106.8
type input "10123125"
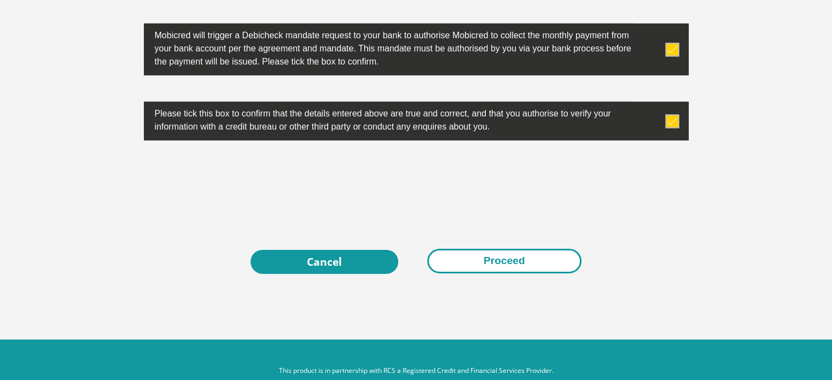
click at [495, 269] on button "Proceed" at bounding box center [504, 261] width 154 height 25
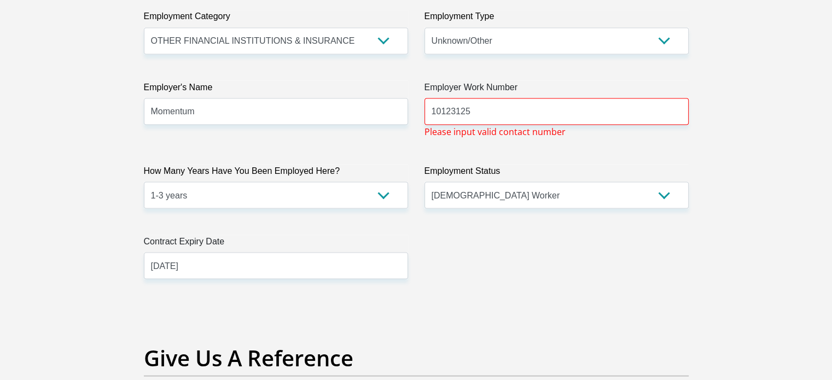
scroll to position [2065, 0]
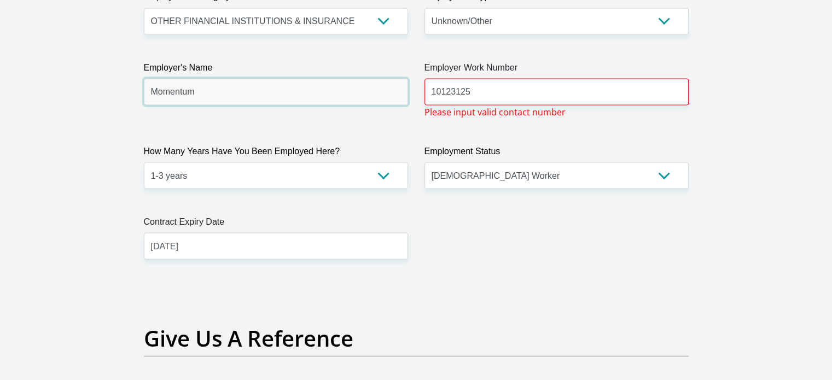
click at [252, 83] on input "Momentum" at bounding box center [276, 91] width 264 height 27
type input "Momentum"
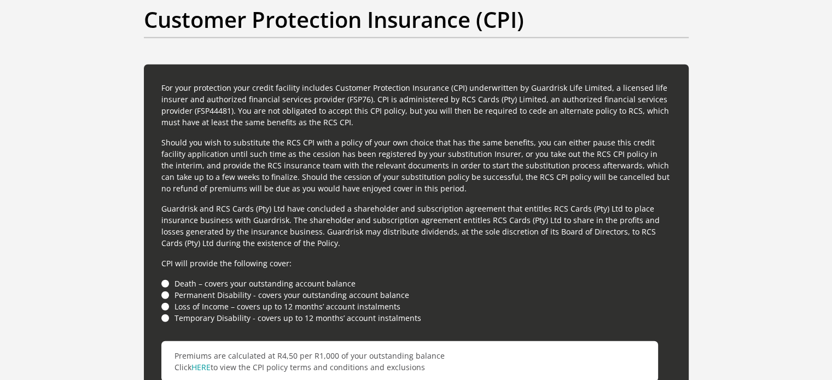
scroll to position [2959, 0]
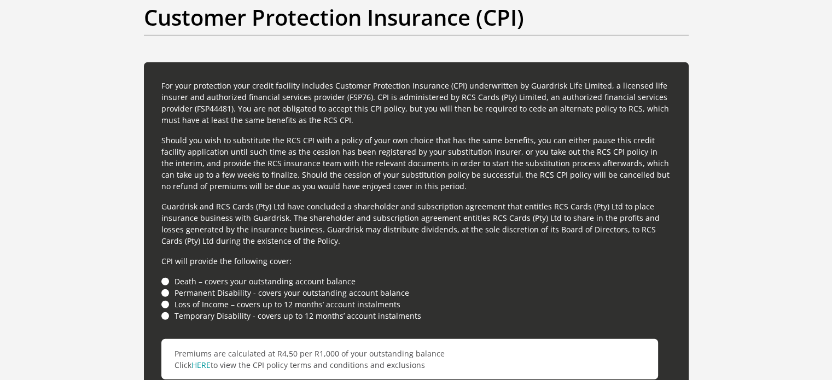
click at [166, 279] on li "Death – covers your outstanding account balance" at bounding box center [416, 281] width 510 height 11
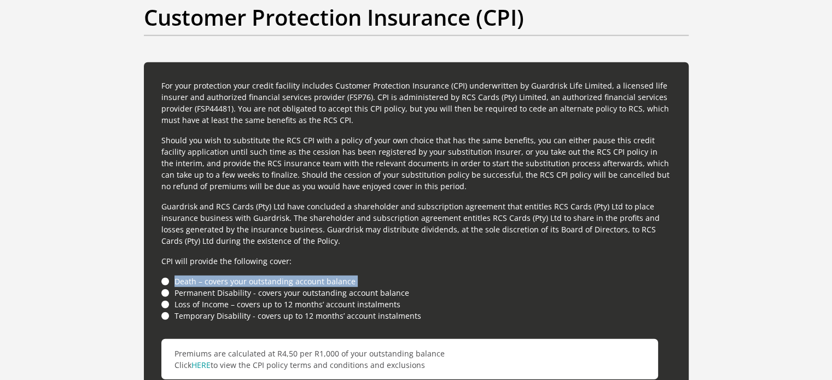
click at [166, 279] on li "Death – covers your outstanding account balance" at bounding box center [416, 281] width 510 height 11
click at [368, 279] on li "Death – covers your outstanding account balance" at bounding box center [416, 281] width 510 height 11
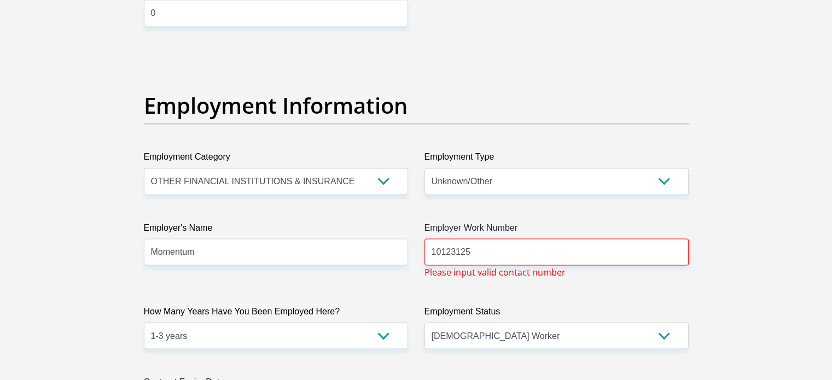
scroll to position [1904, 0]
click at [499, 251] on input "10123125" at bounding box center [557, 252] width 264 height 27
type input "1"
drag, startPoint x: 518, startPoint y: 225, endPoint x: 420, endPoint y: 231, distance: 98.6
click at [420, 231] on div "Employer Work Number Please input valid contact number" at bounding box center [556, 249] width 281 height 57
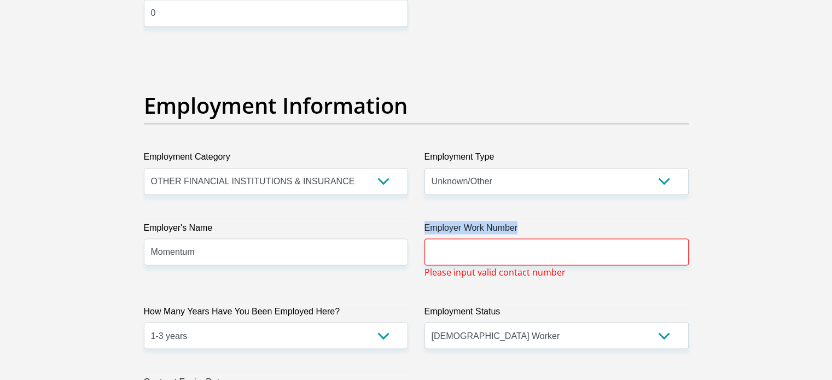
copy label "Employer Work Number"
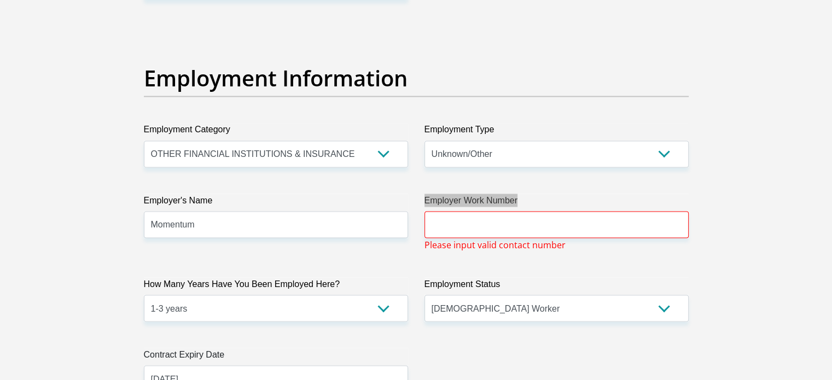
scroll to position [1932, 0]
click at [512, 221] on input "Employer Work Number" at bounding box center [557, 224] width 264 height 27
paste input "0860 657 585"
click at [773, 234] on section "Personal Details Title Mr Ms Mrs Dr [PERSON_NAME] First Name [PERSON_NAME] Surn…" at bounding box center [416, 65] width 832 height 3898
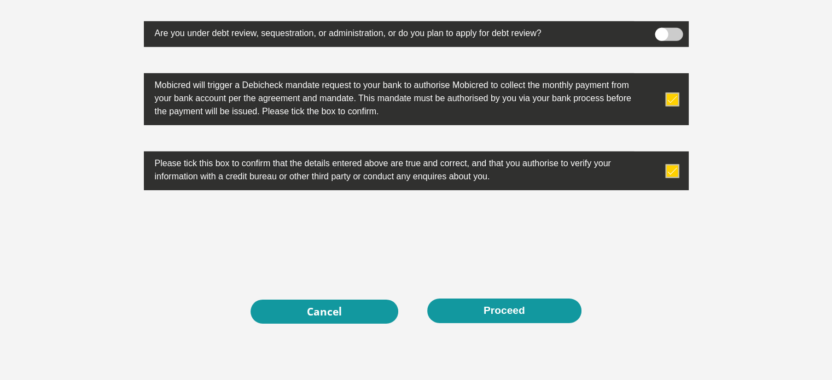
scroll to position [3627, 0]
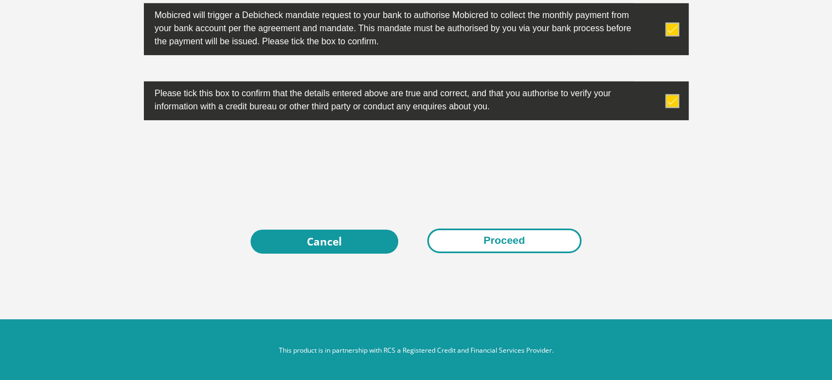
click at [549, 234] on button "Proceed" at bounding box center [504, 241] width 154 height 25
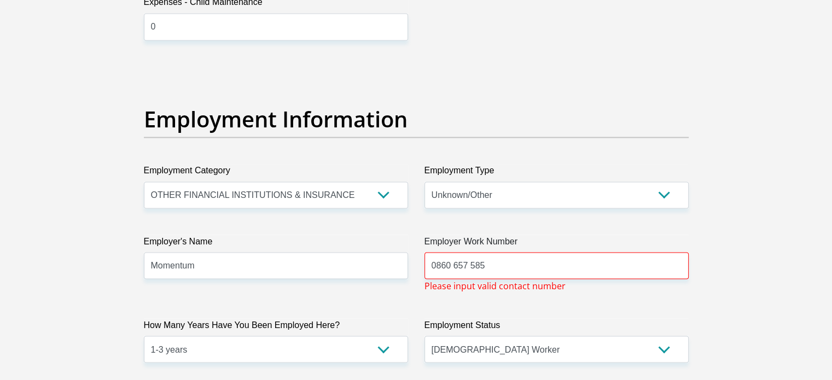
scroll to position [1891, 0]
click at [434, 264] on input "0860 657 585" at bounding box center [557, 265] width 264 height 27
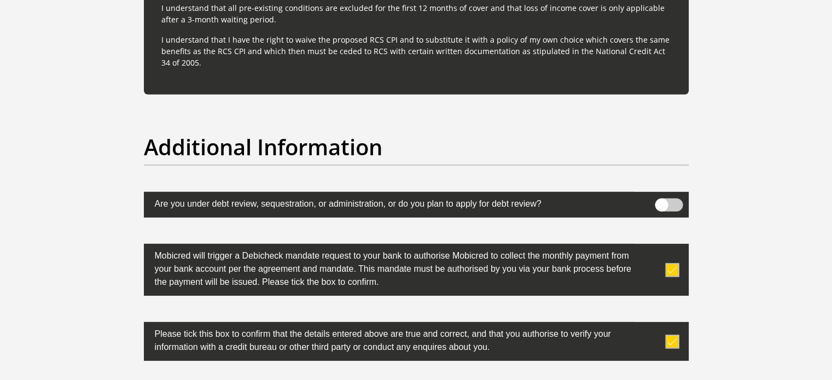
scroll to position [3627, 0]
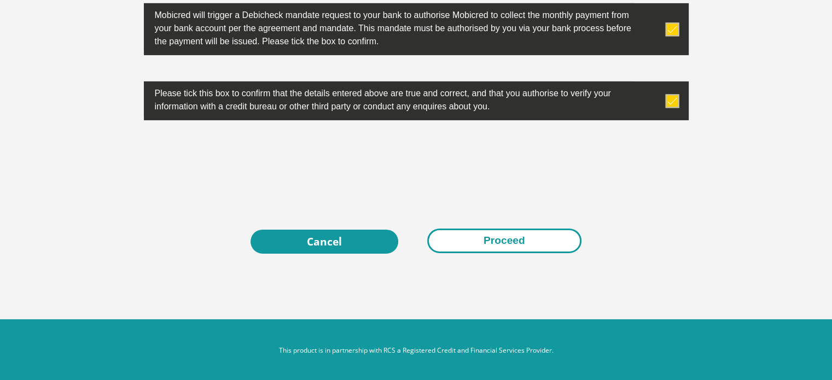
click at [555, 238] on button "Proceed" at bounding box center [504, 241] width 154 height 25
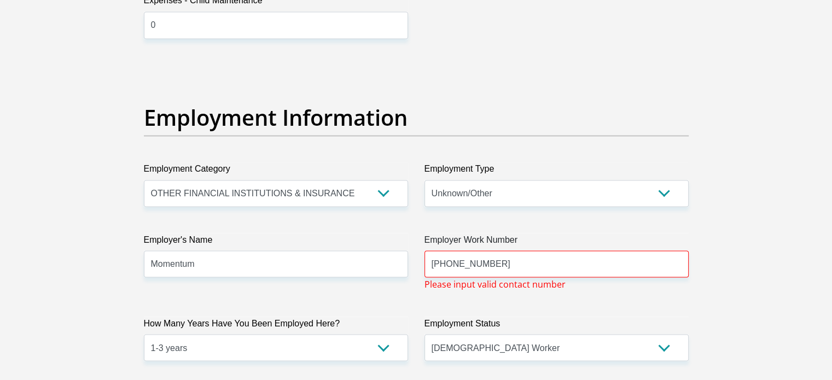
scroll to position [1893, 0]
click at [451, 264] on input "[PHONE_NUMBER]" at bounding box center [557, 263] width 264 height 27
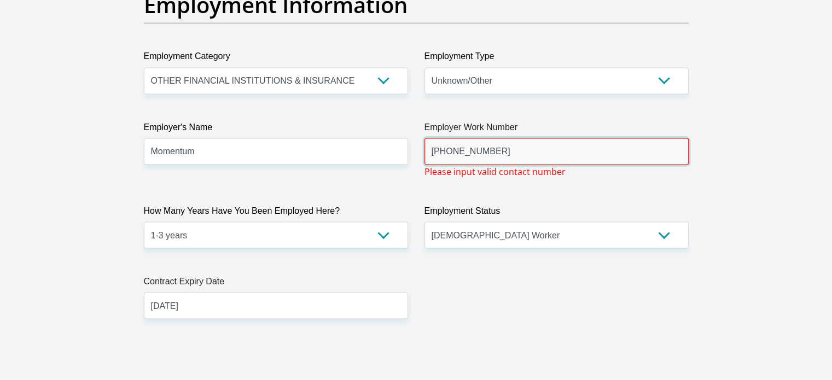
scroll to position [2004, 0]
type input "[PHONE_NUMBER]"
click at [577, 68] on select "College/Lecturer Craft Seller Creative Driver Executive Farmer Forces - Non Com…" at bounding box center [557, 81] width 264 height 27
select select "Service Industry"
click at [425, 68] on select "College/Lecturer Craft Seller Creative Driver Executive Farmer Forces - Non Com…" at bounding box center [557, 81] width 264 height 27
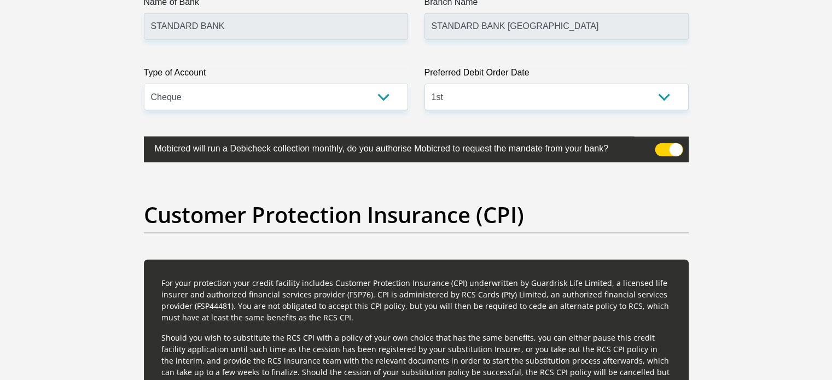
scroll to position [3627, 0]
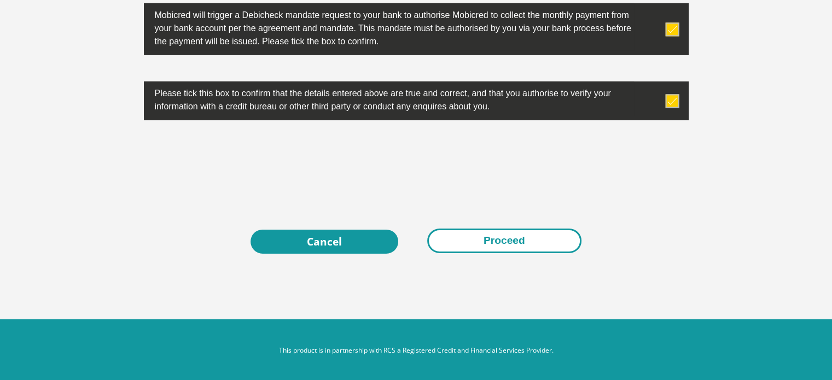
click at [436, 237] on button "Proceed" at bounding box center [504, 241] width 154 height 25
drag, startPoint x: 436, startPoint y: 237, endPoint x: 519, endPoint y: 235, distance: 82.7
click at [515, 242] on button "Proceed" at bounding box center [504, 241] width 154 height 25
click at [519, 235] on button "Proceed" at bounding box center [504, 241] width 154 height 25
click at [512, 241] on button "Proceed" at bounding box center [504, 241] width 154 height 25
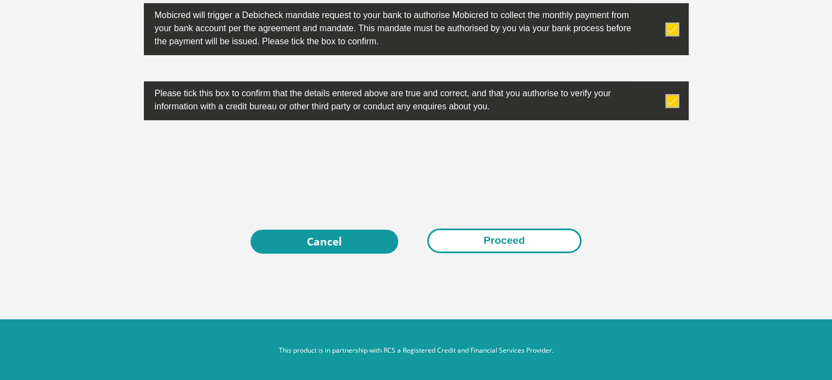
click at [510, 240] on button "Proceed" at bounding box center [504, 241] width 154 height 25
click at [523, 240] on button "Proceed" at bounding box center [504, 241] width 154 height 25
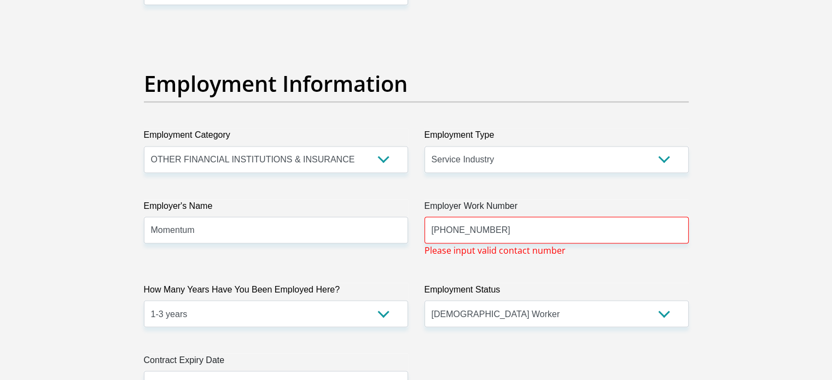
scroll to position [1926, 0]
click at [445, 230] on input "[PHONE_NUMBER]" at bounding box center [557, 230] width 264 height 27
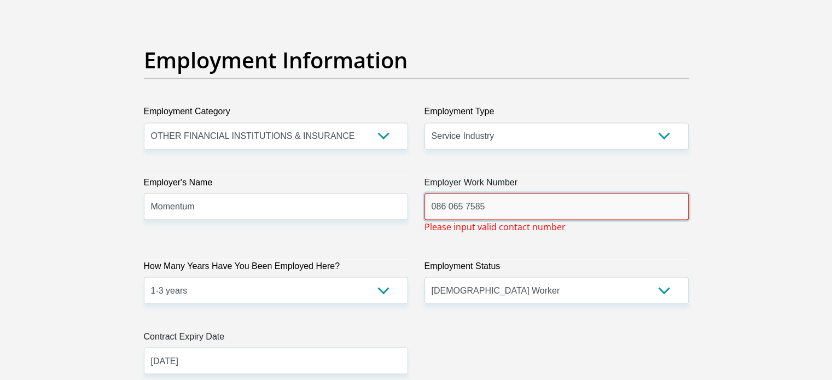
scroll to position [1948, 0]
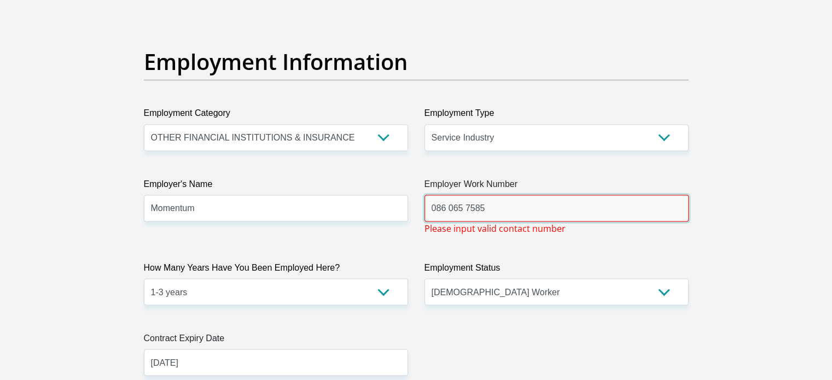
click at [464, 210] on input "086 065 7585" at bounding box center [557, 208] width 264 height 27
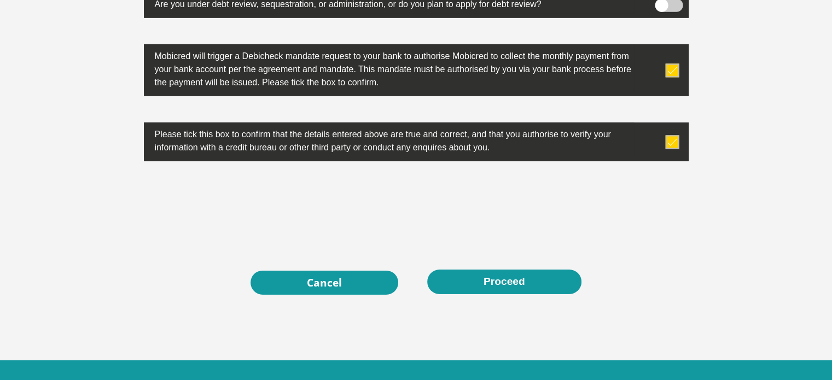
scroll to position [3614, 0]
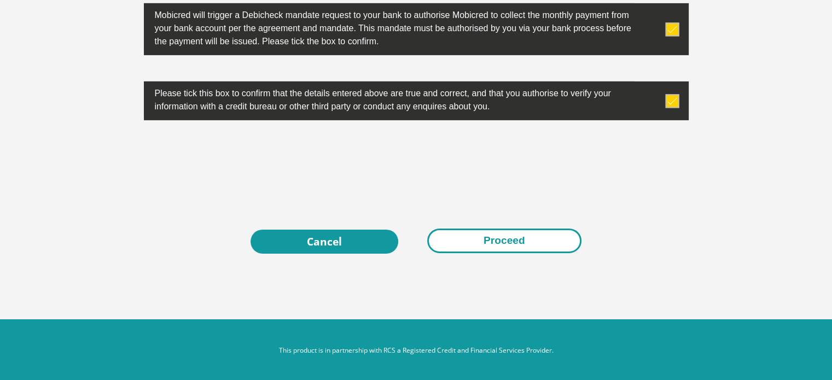
type input "0860657585"
click at [490, 247] on button "Proceed" at bounding box center [504, 241] width 154 height 25
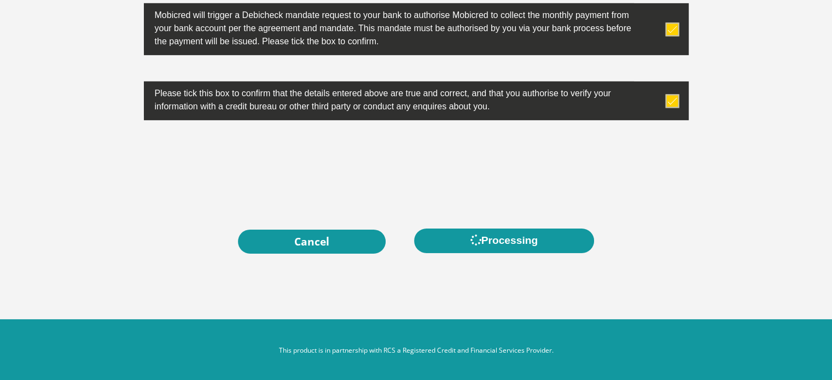
scroll to position [0, 0]
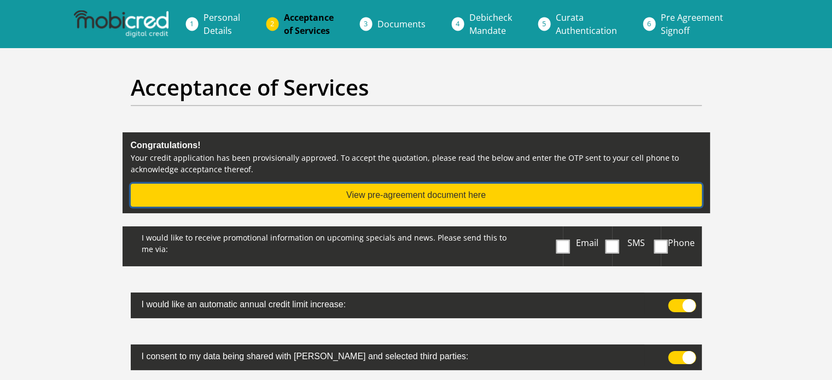
click at [459, 189] on button "View pre-agreement document here" at bounding box center [416, 195] width 571 height 23
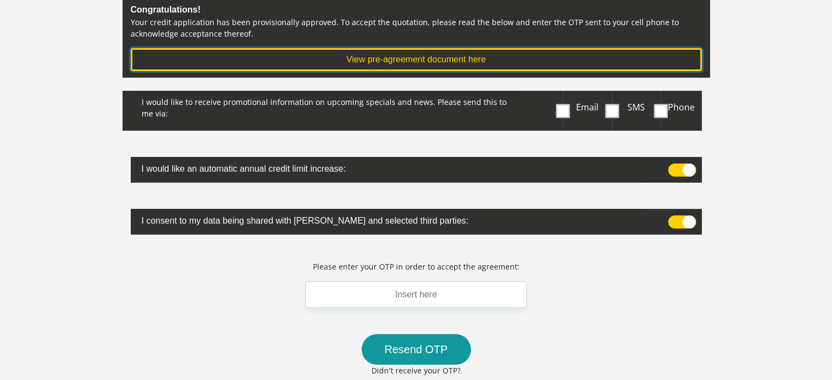
scroll to position [293, 0]
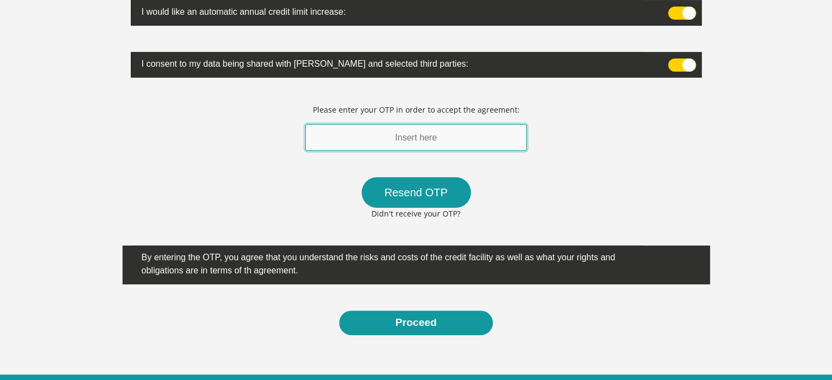
click at [436, 132] on input "text" at bounding box center [416, 137] width 222 height 27
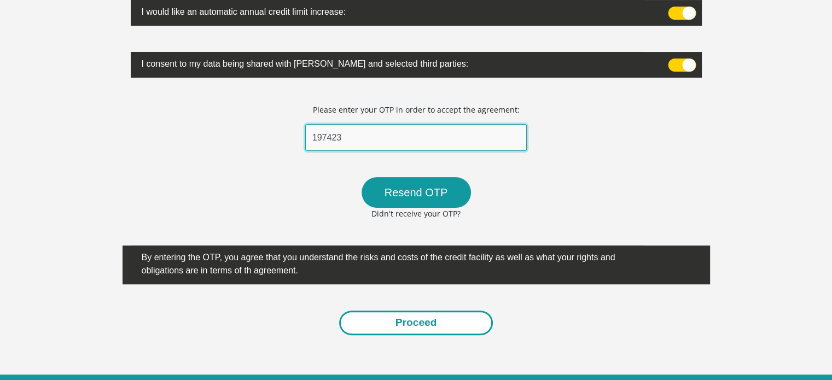
type input "197423"
click at [421, 328] on button "Proceed" at bounding box center [416, 323] width 154 height 25
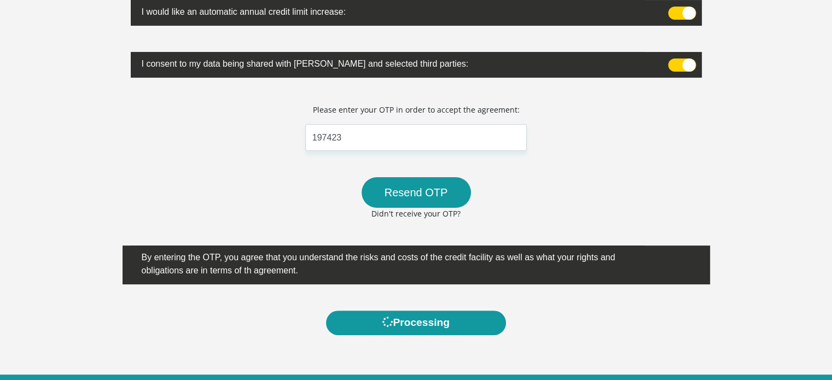
scroll to position [0, 0]
